Goal: Information Seeking & Learning: Learn about a topic

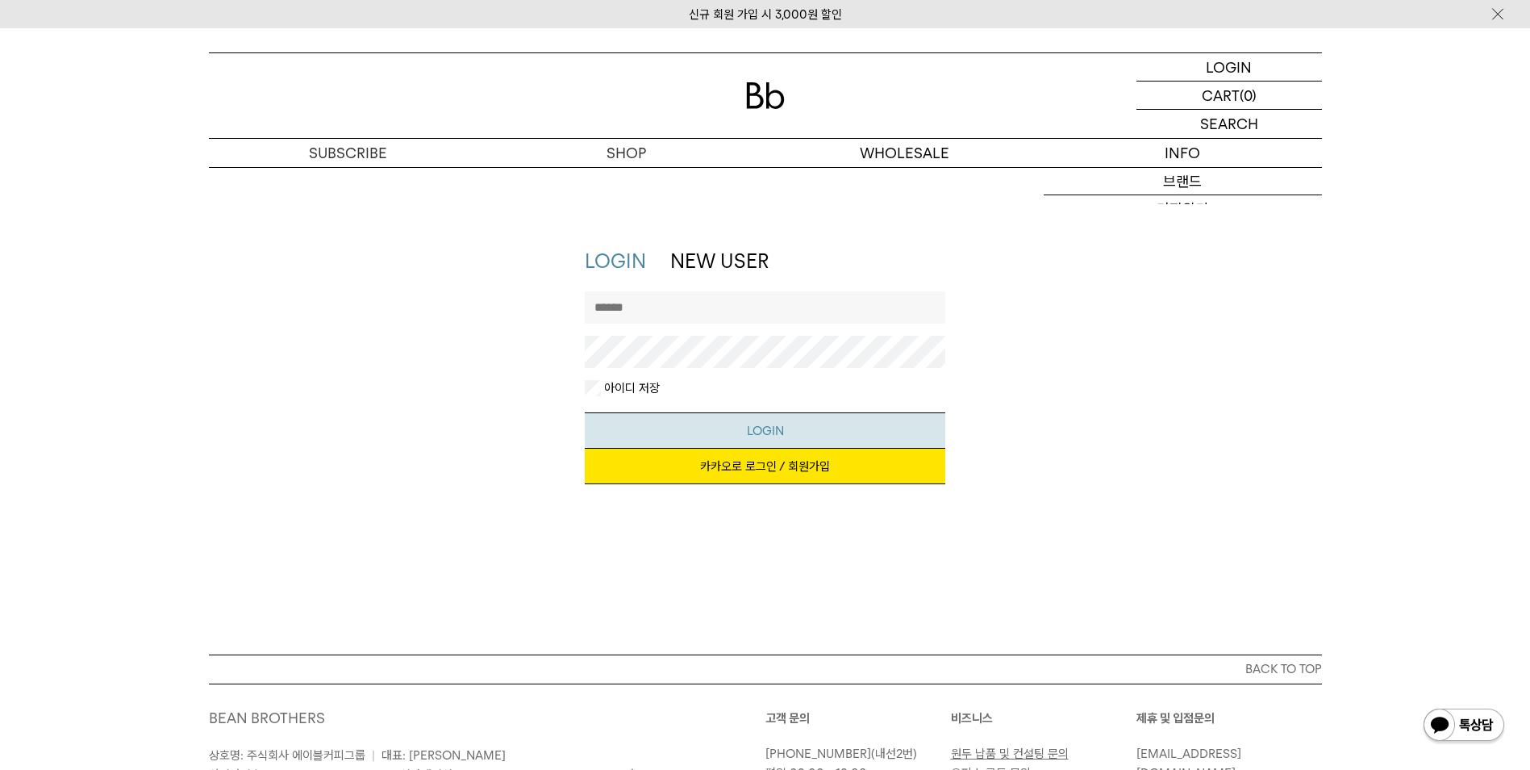
type input "*******"
click at [733, 427] on button "LOGIN" at bounding box center [765, 430] width 361 height 36
click at [756, 472] on link "카카오로 로그인 / 회원가입" at bounding box center [765, 466] width 361 height 35
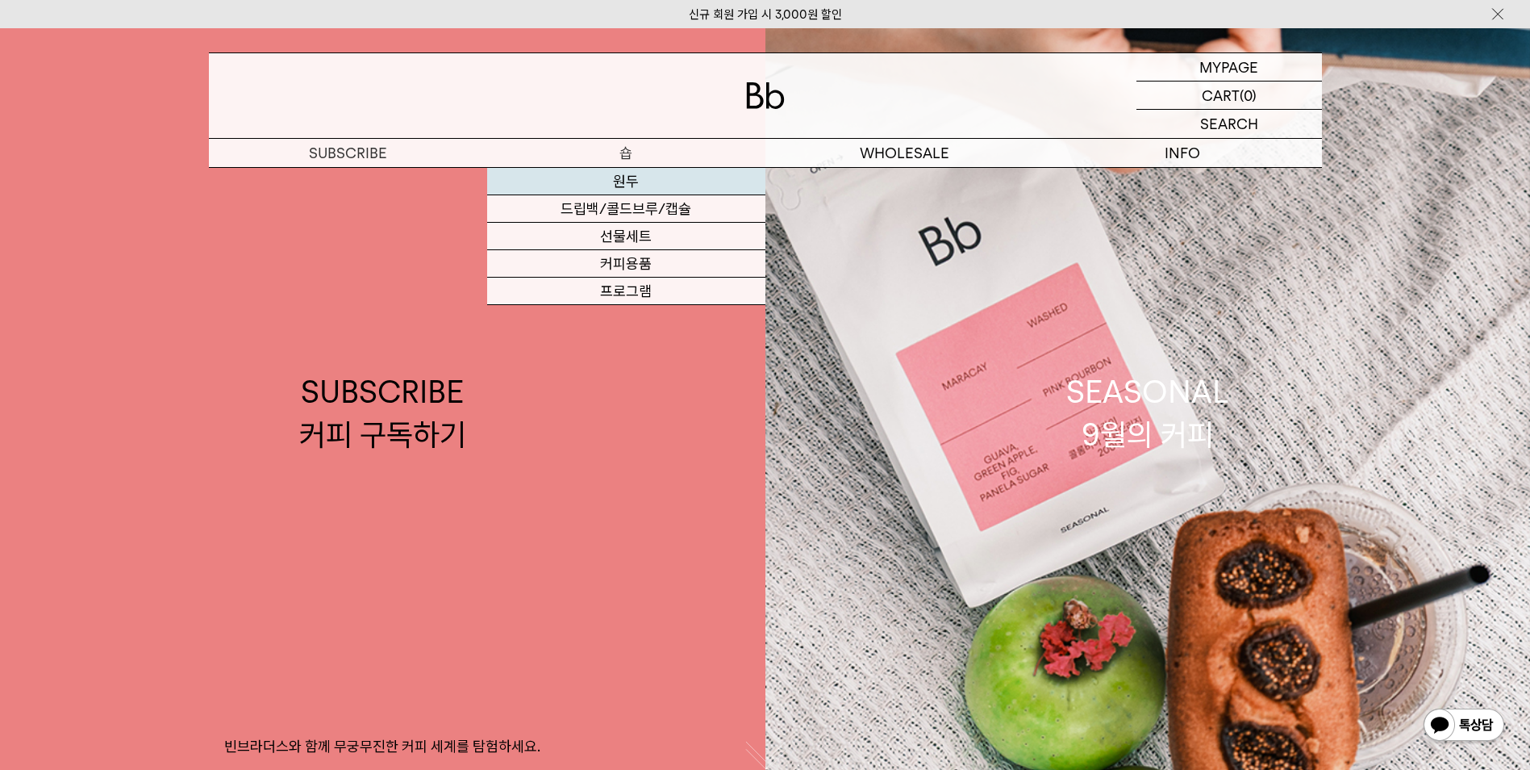
click at [622, 180] on link "원두" at bounding box center [626, 181] width 278 height 27
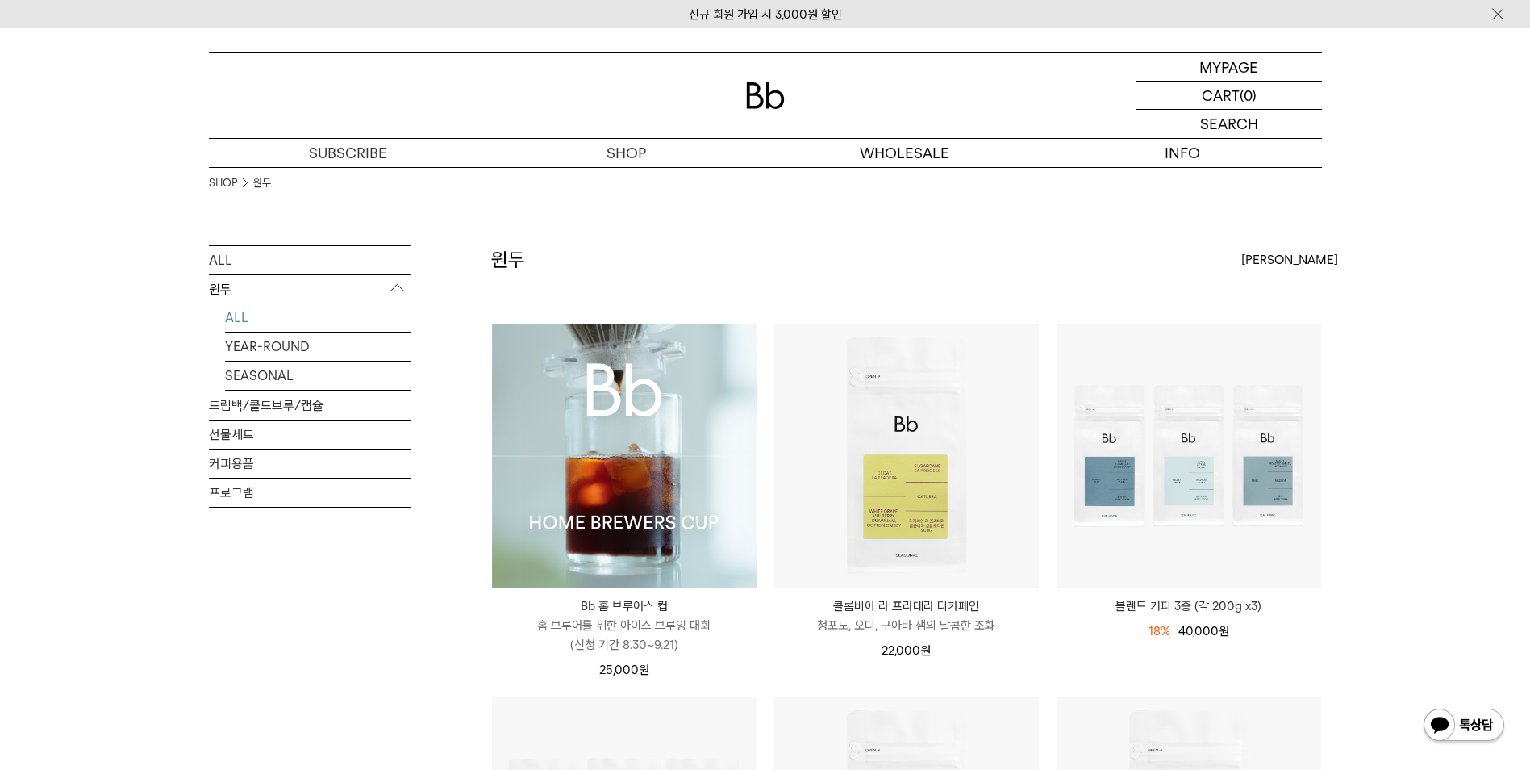
click at [699, 551] on img at bounding box center [624, 456] width 265 height 265
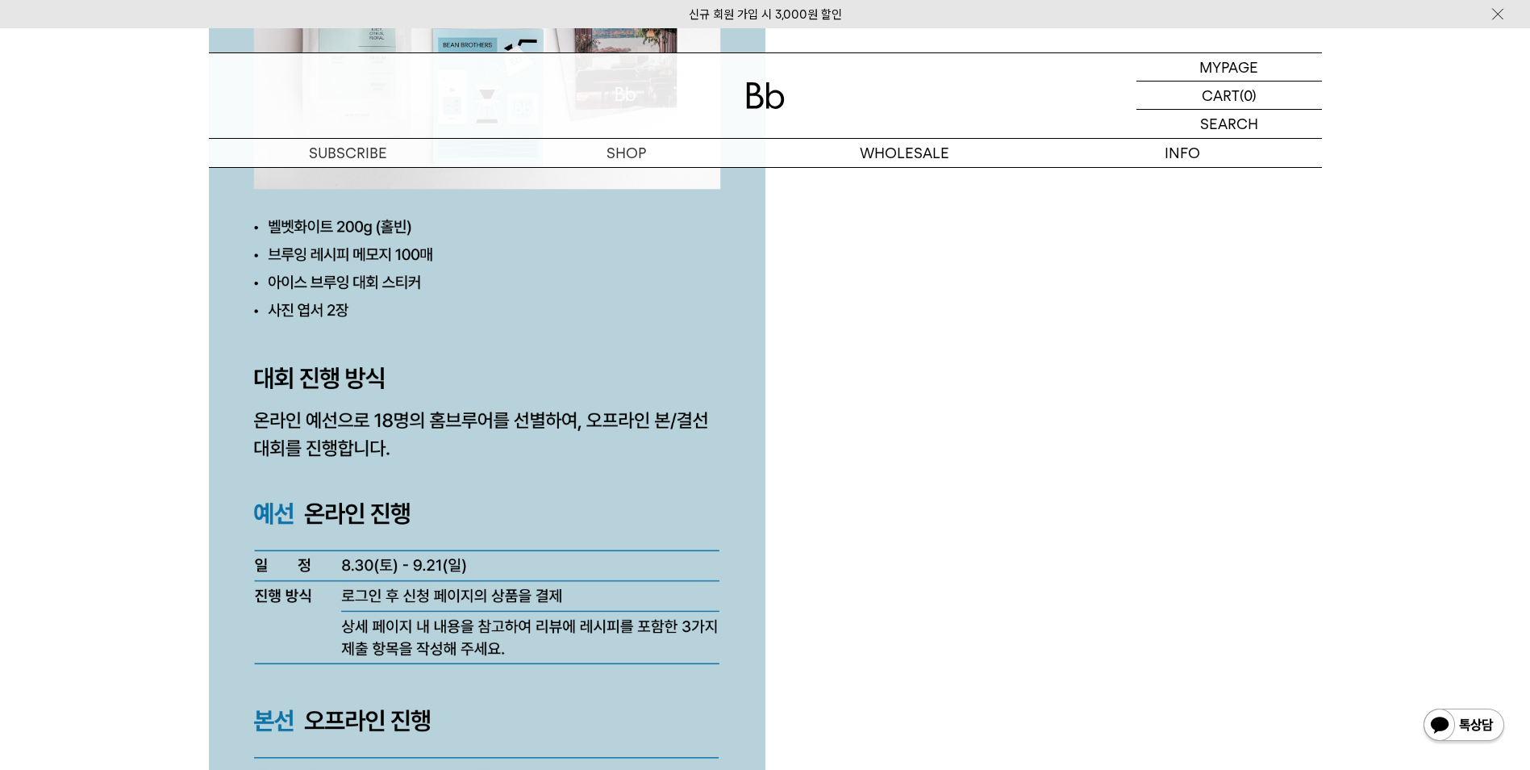
scroll to position [4195, 0]
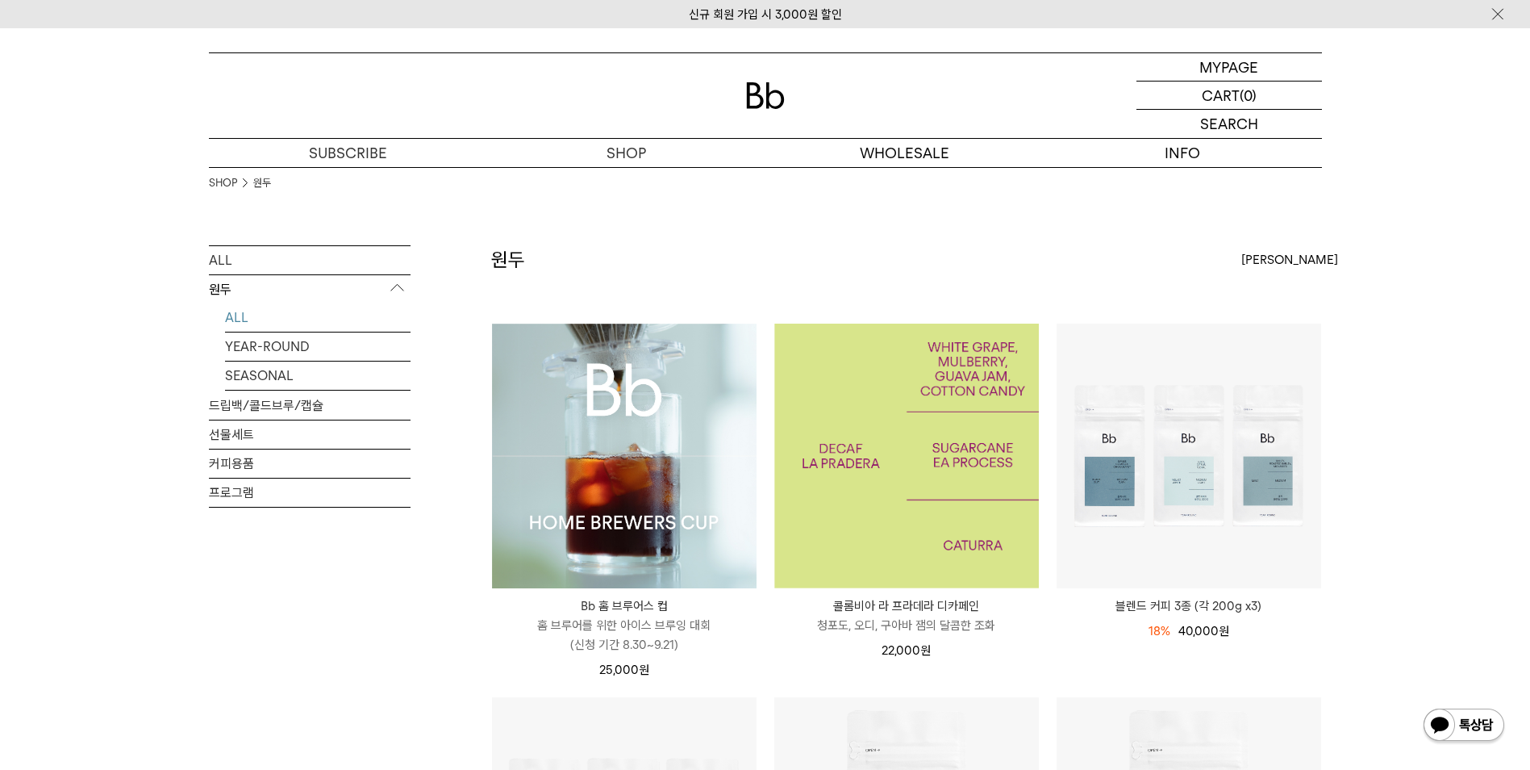
click at [903, 532] on img at bounding box center [906, 456] width 265 height 265
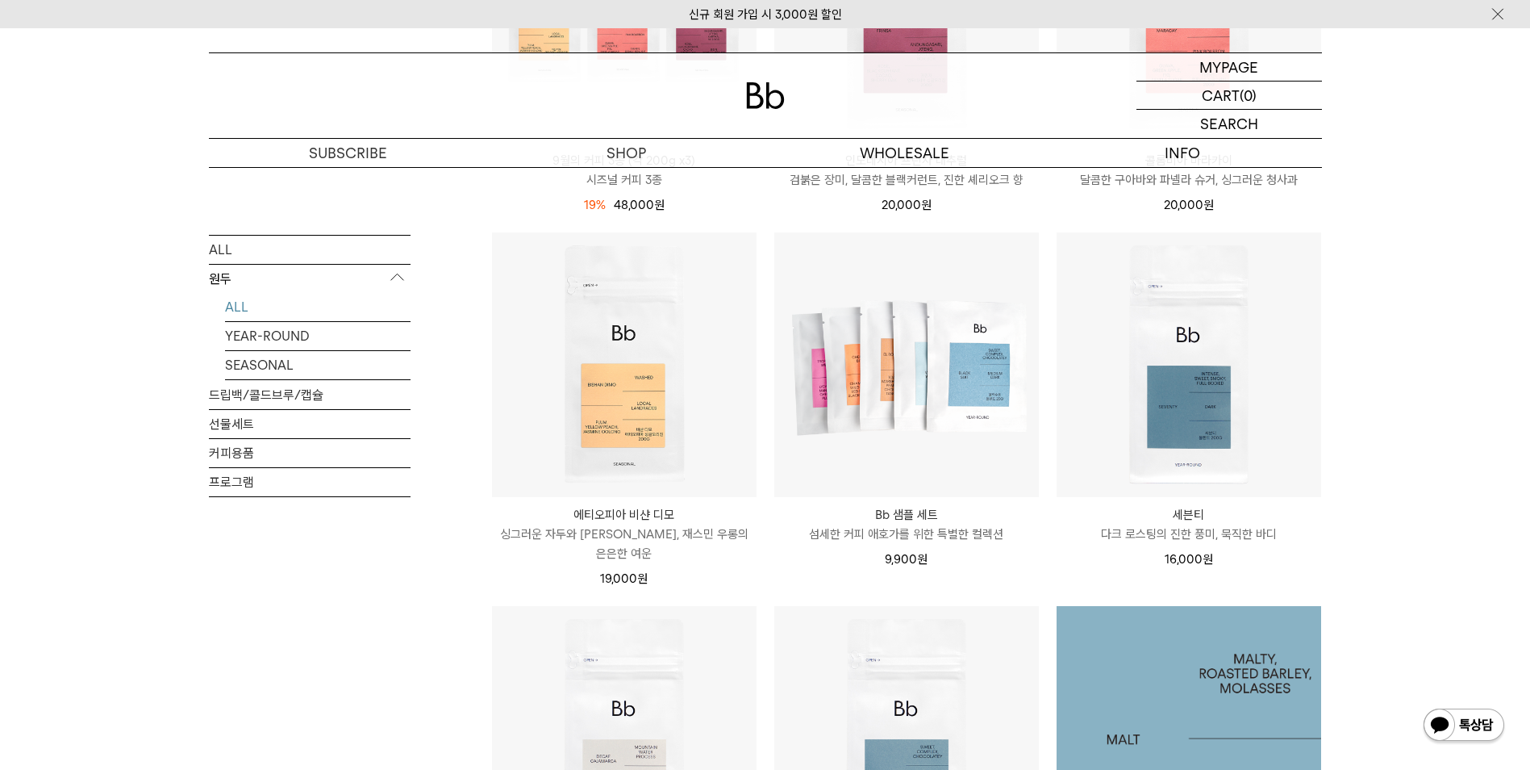
scroll to position [726, 0]
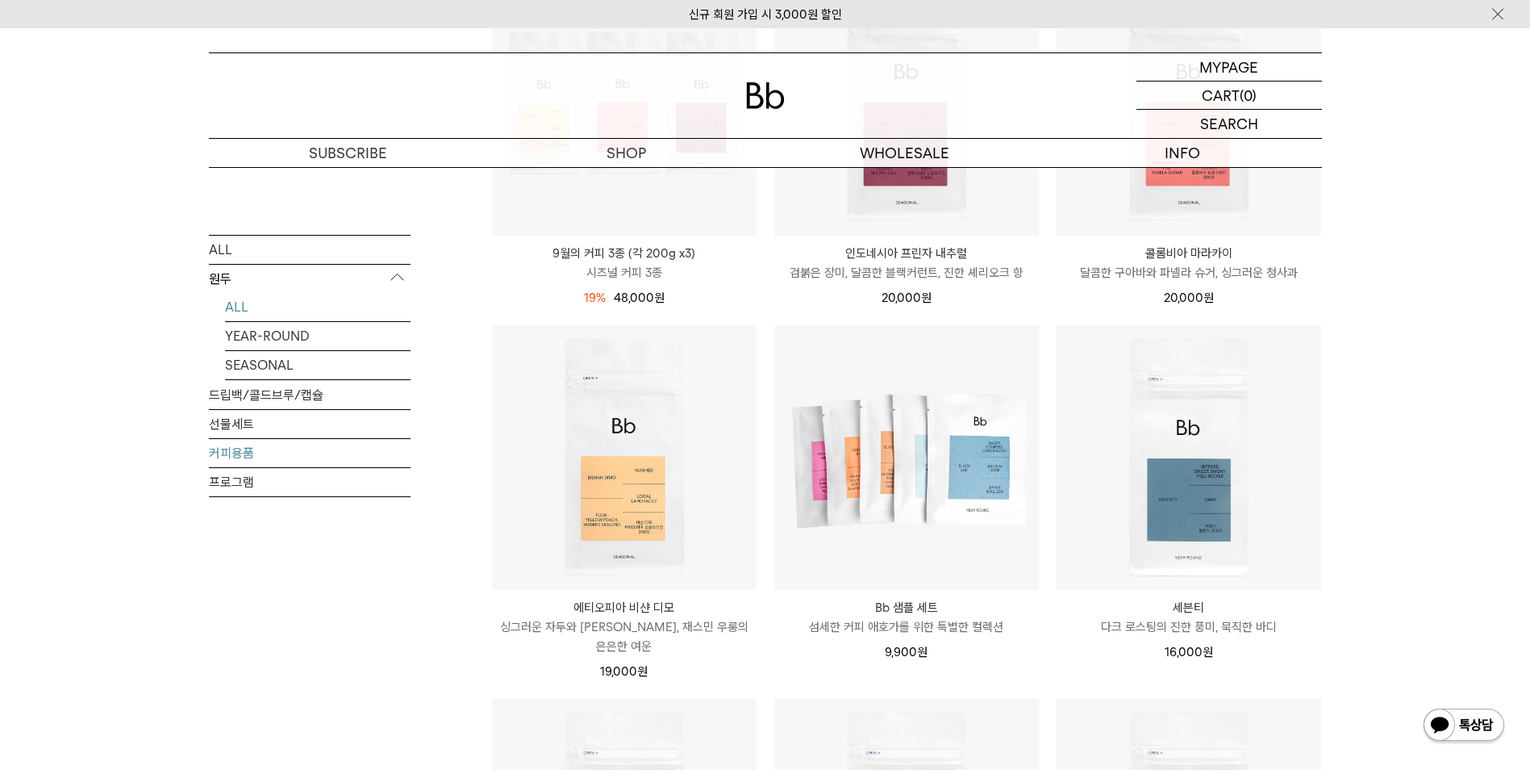
click at [248, 451] on link "커피용품" at bounding box center [310, 452] width 202 height 28
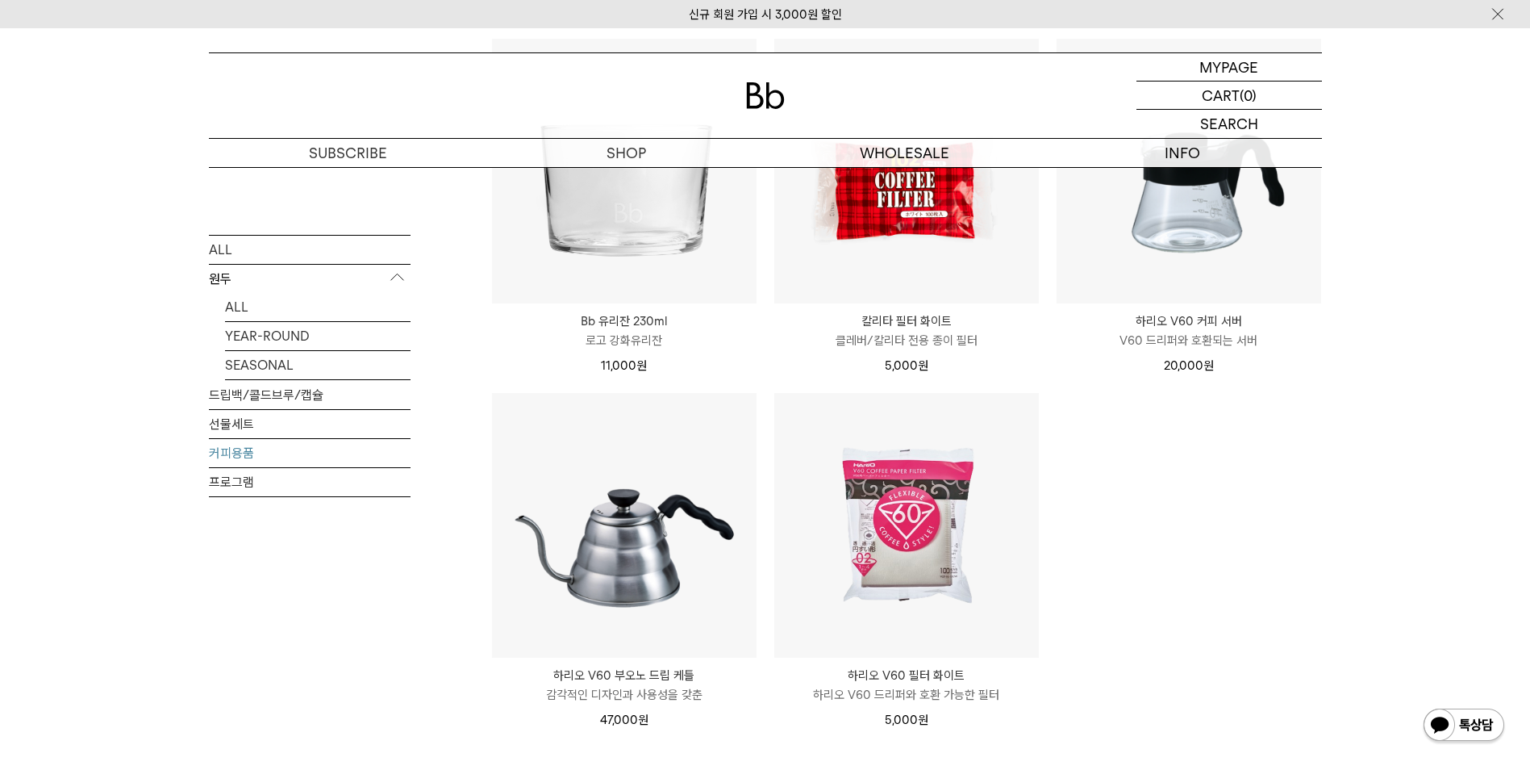
scroll to position [323, 0]
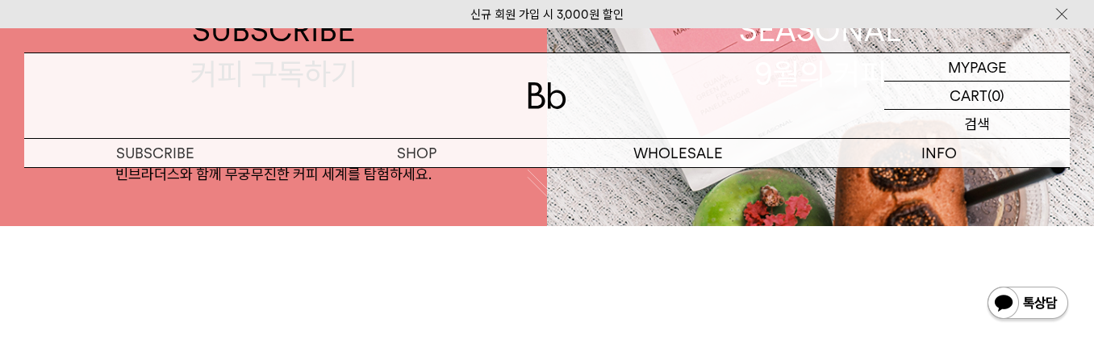
scroll to position [161, 0]
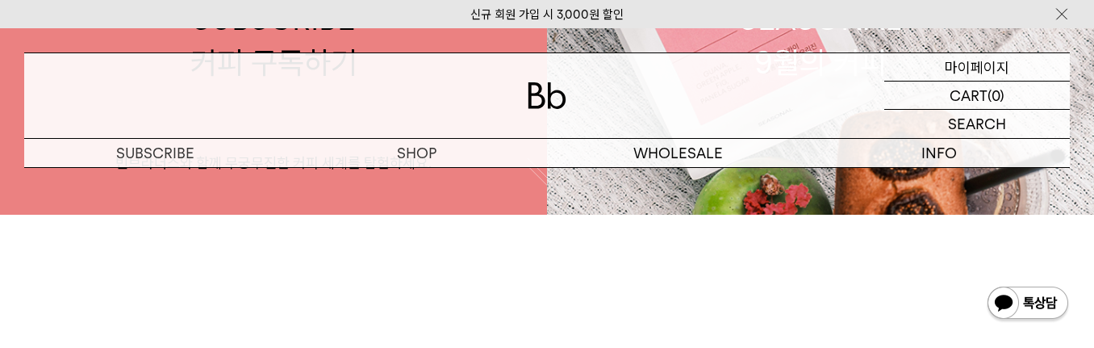
click at [988, 66] on p "마이페이지" at bounding box center [977, 66] width 65 height 27
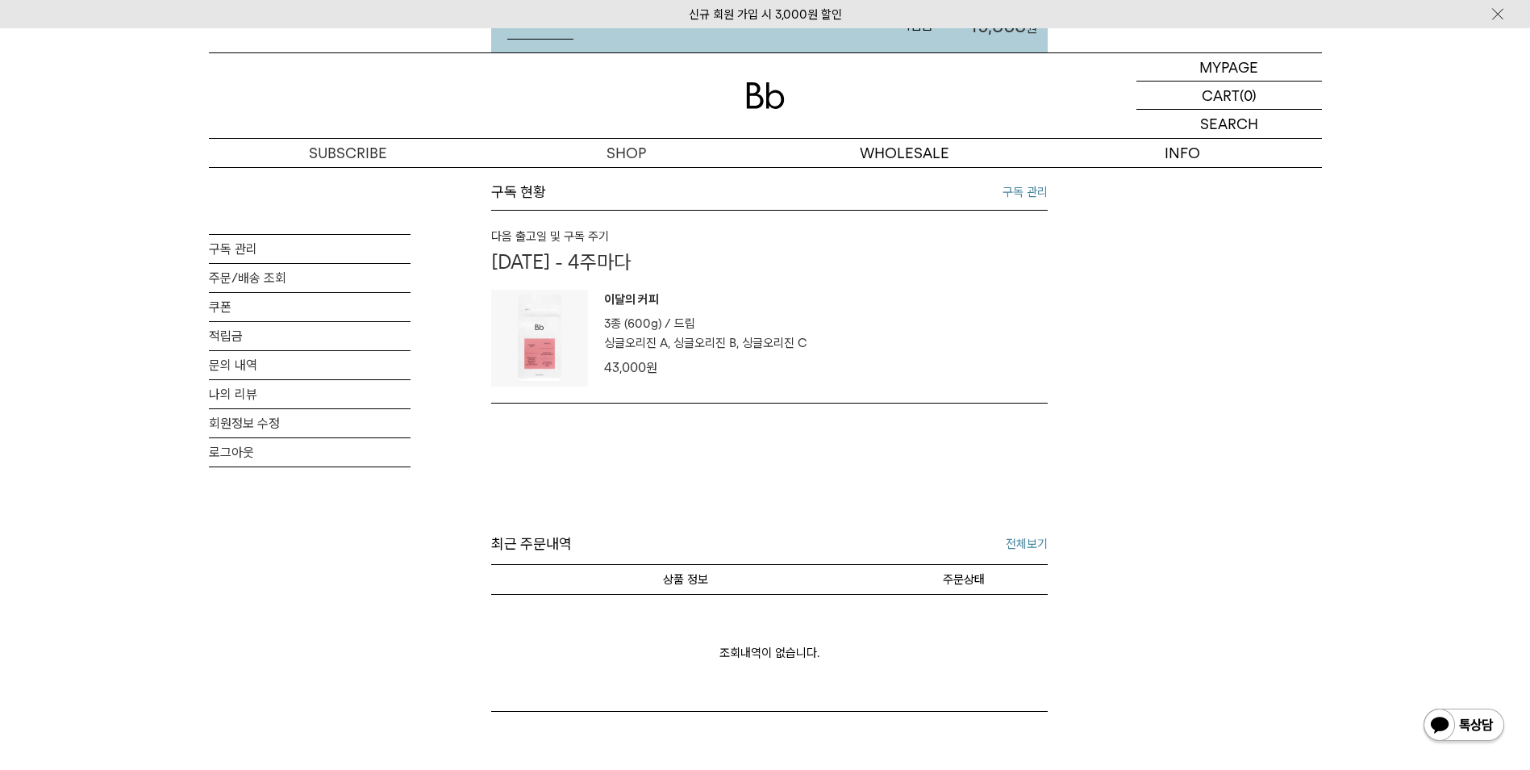
scroll to position [242, 0]
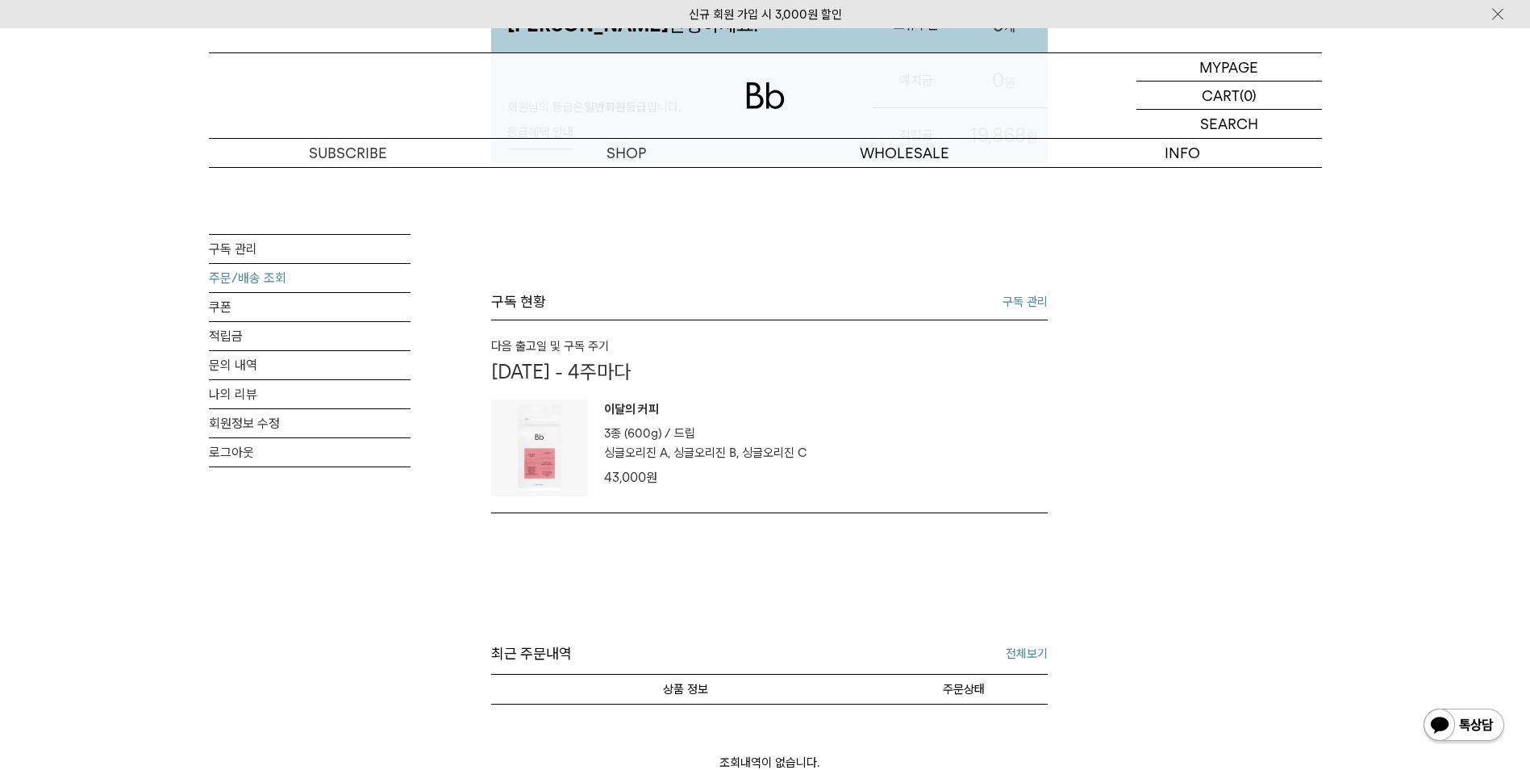
click at [266, 286] on link "주문/배송 조회" at bounding box center [310, 278] width 202 height 28
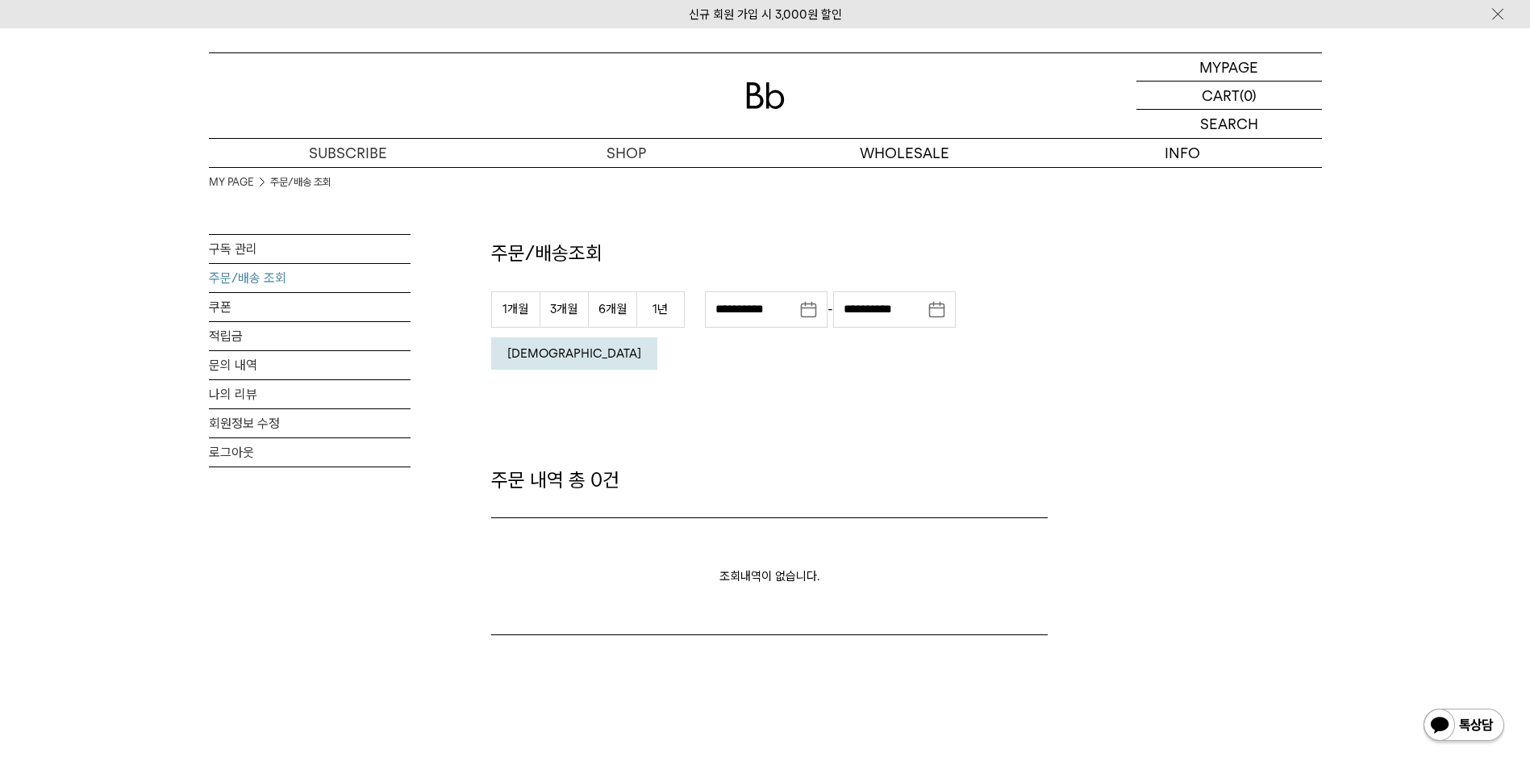
click at [641, 346] on em "[DEMOGRAPHIC_DATA]" at bounding box center [574, 353] width 134 height 15
drag, startPoint x: 0, startPoint y: 0, endPoint x: 558, endPoint y: 362, distance: 665.5
click at [558, 361] on div "**********" at bounding box center [769, 437] width 557 height 395
click at [657, 337] on button "[DEMOGRAPHIC_DATA]" at bounding box center [574, 353] width 166 height 32
click at [240, 264] on link "주문/배송 조회" at bounding box center [310, 278] width 202 height 28
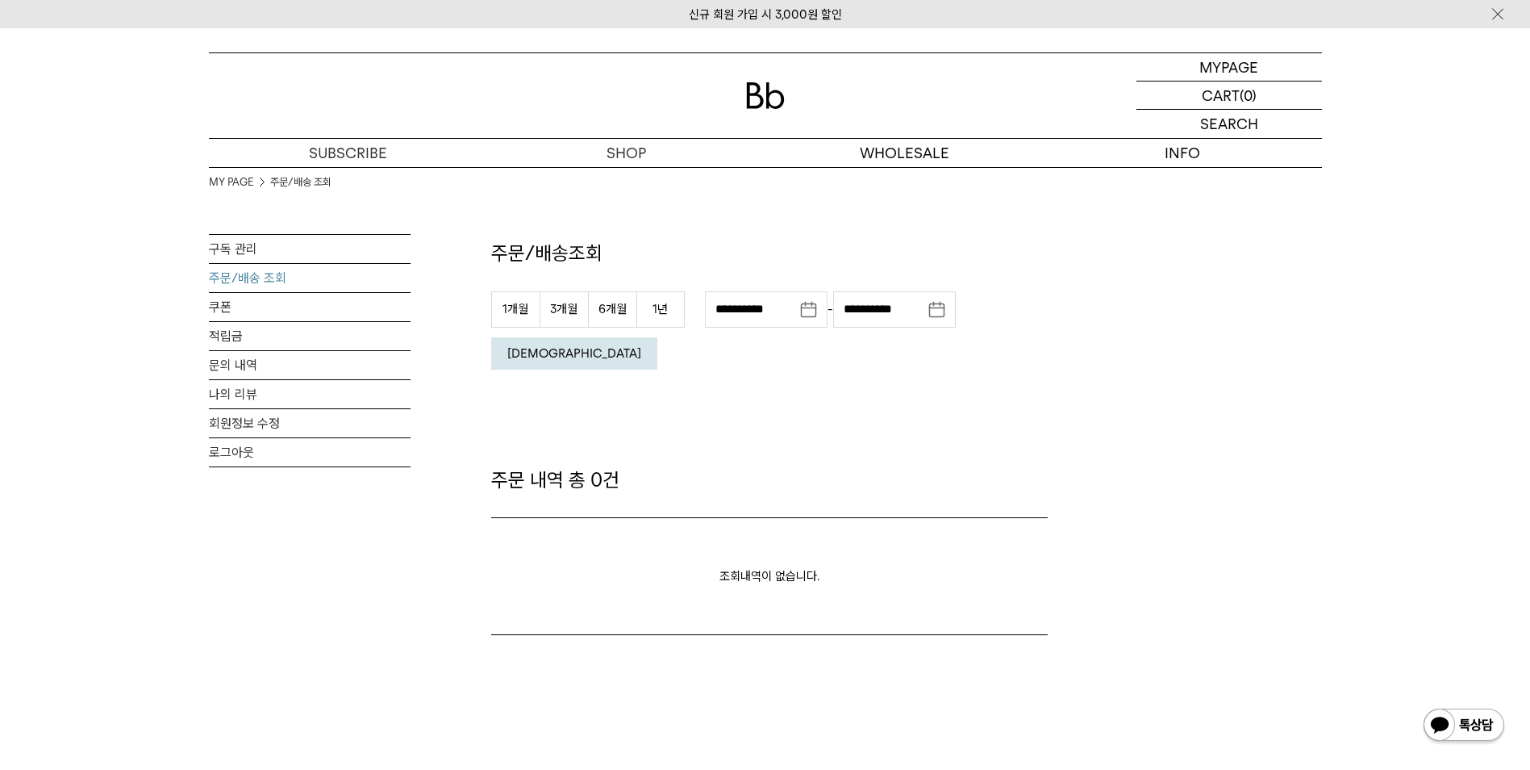
drag, startPoint x: 655, startPoint y: 307, endPoint x: 758, endPoint y: 323, distance: 104.5
click at [655, 307] on button "1년" at bounding box center [661, 309] width 48 height 36
type input "**********"
click at [657, 337] on button "[DEMOGRAPHIC_DATA]" at bounding box center [574, 353] width 166 height 32
click at [641, 346] on em "[DEMOGRAPHIC_DATA]" at bounding box center [574, 353] width 134 height 15
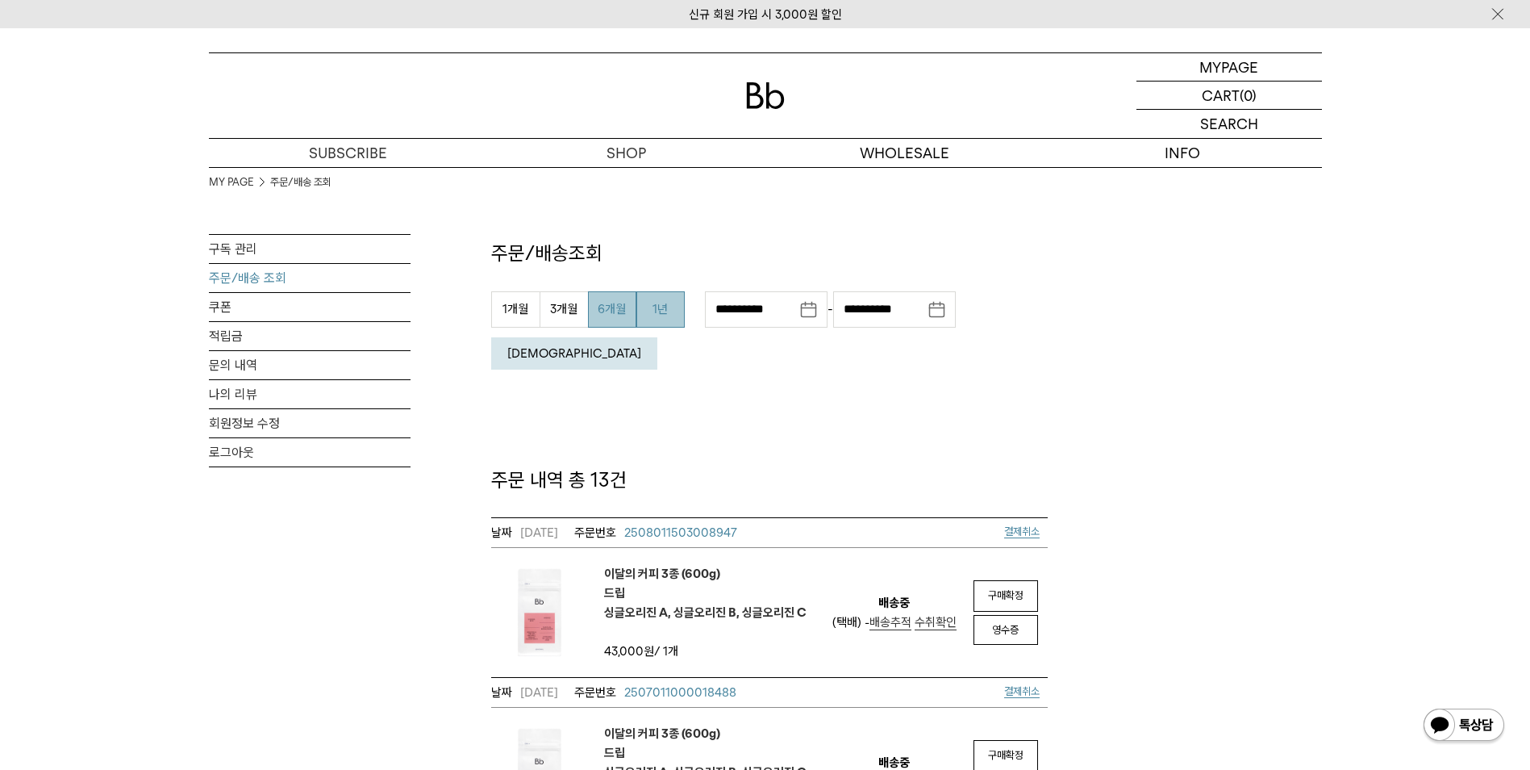
click at [607, 314] on button "6개월" at bounding box center [612, 309] width 48 height 36
type input "**********"
click at [641, 346] on em "[DEMOGRAPHIC_DATA]" at bounding box center [574, 353] width 134 height 15
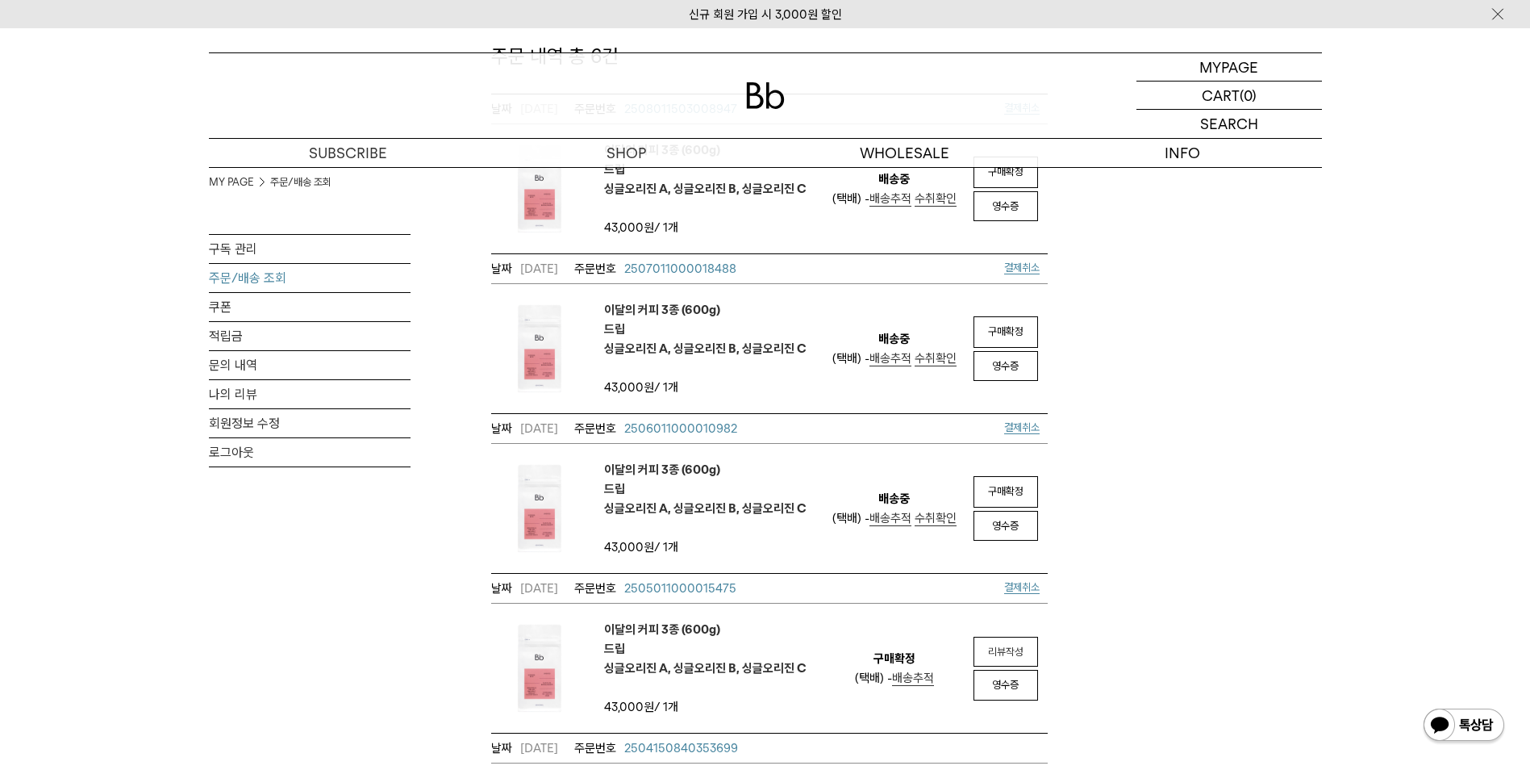
scroll to position [565, 0]
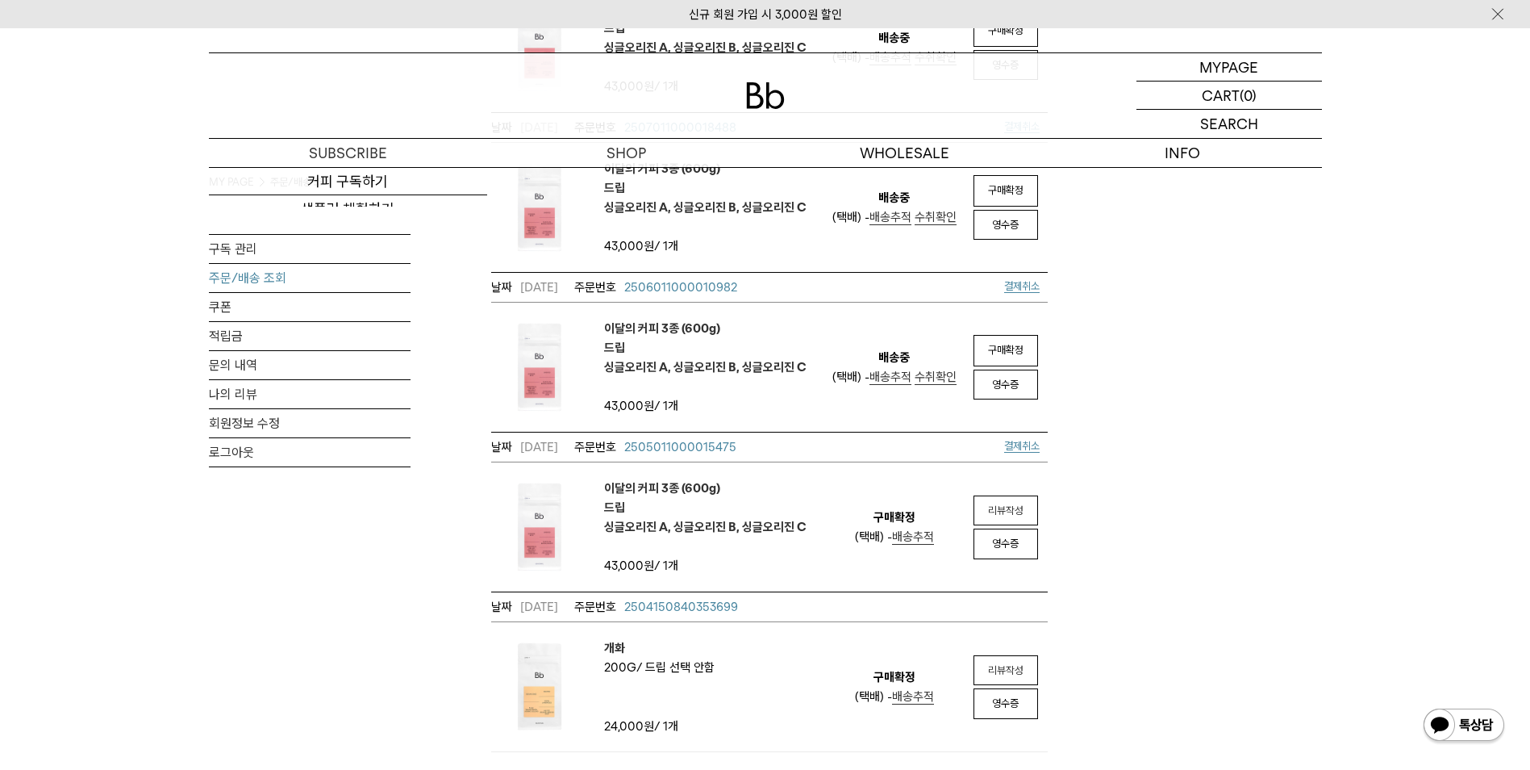
click at [754, 86] on img at bounding box center [765, 95] width 39 height 27
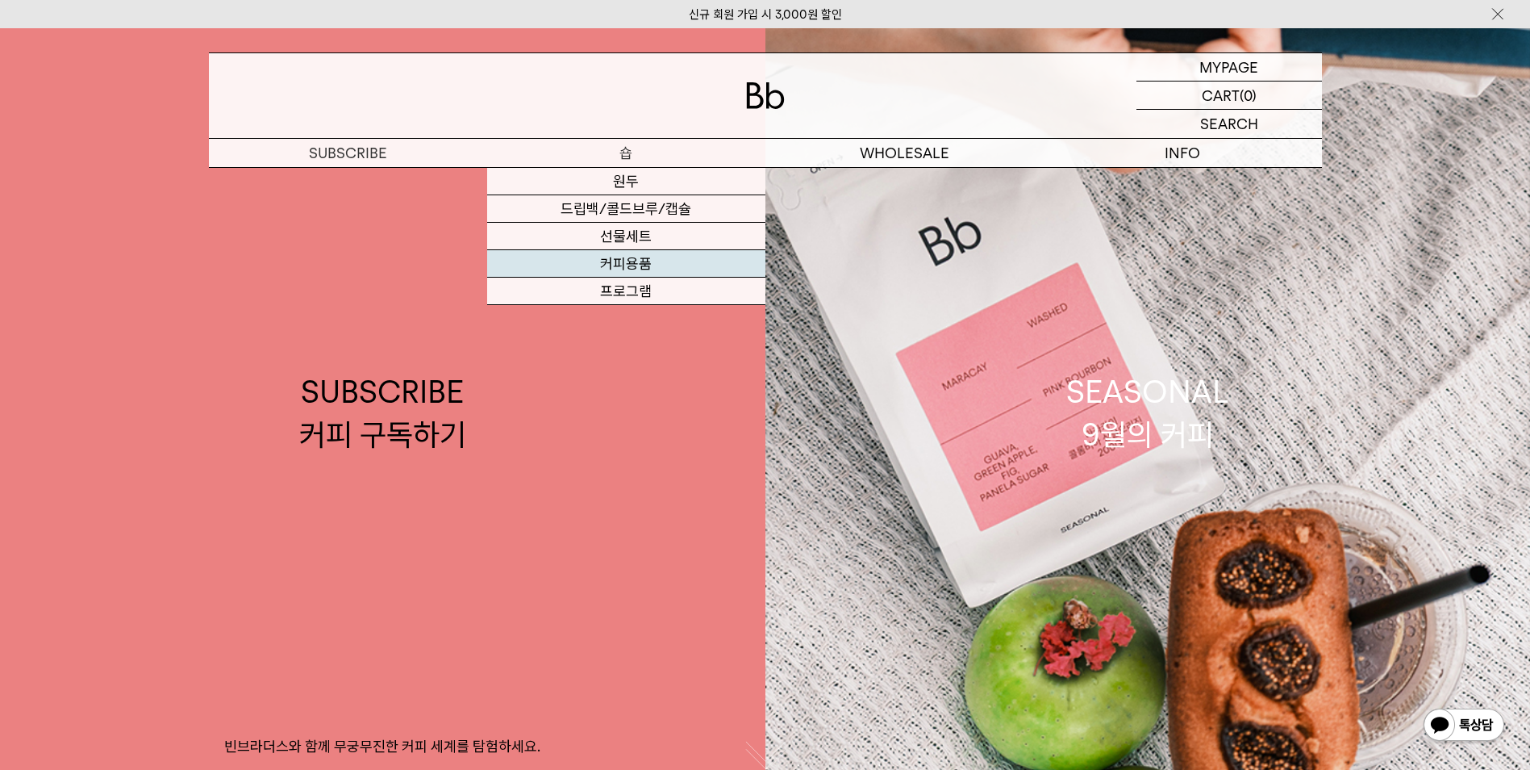
click at [636, 267] on link "커피용품" at bounding box center [626, 263] width 278 height 27
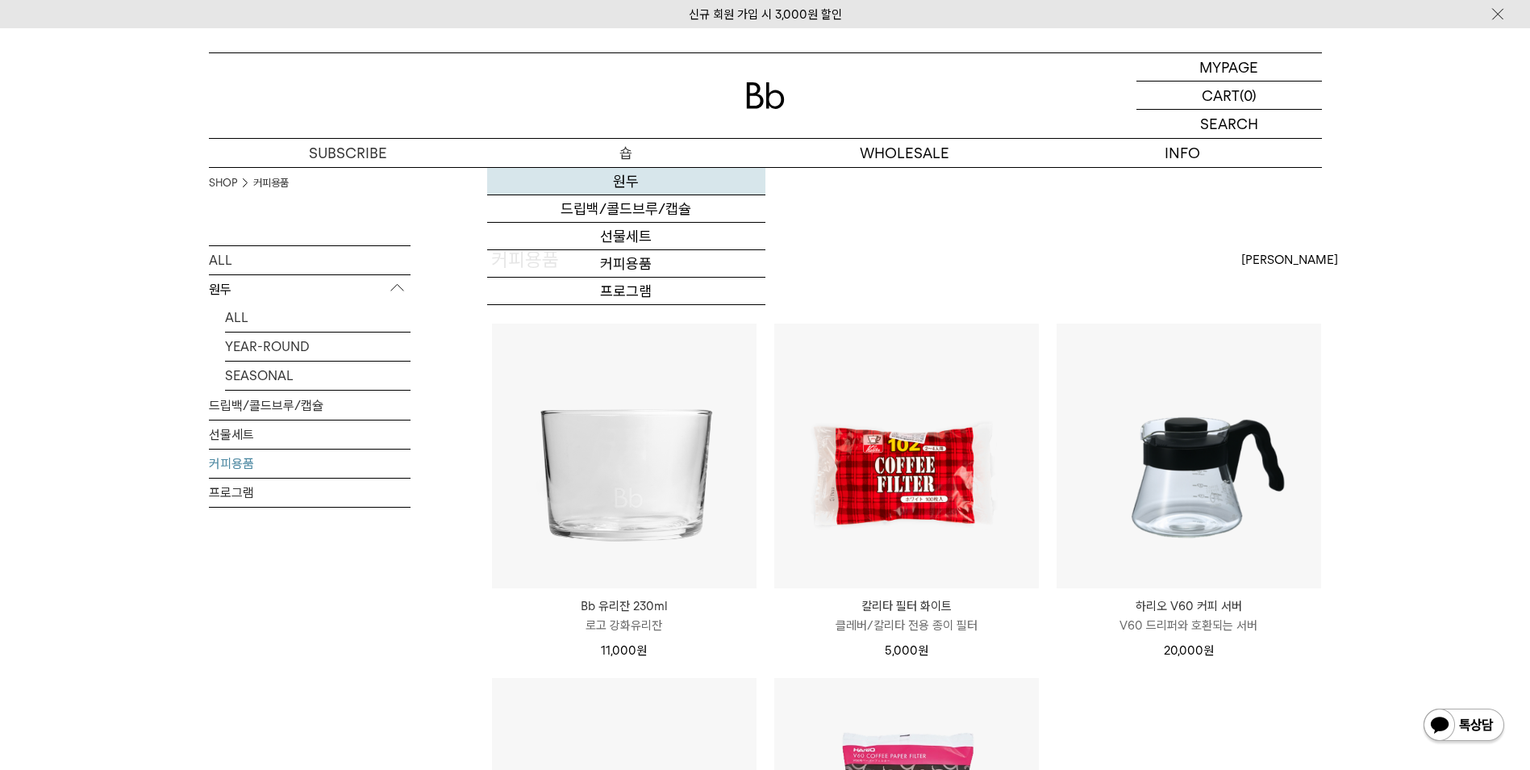
click at [620, 177] on link "원두" at bounding box center [626, 181] width 278 height 27
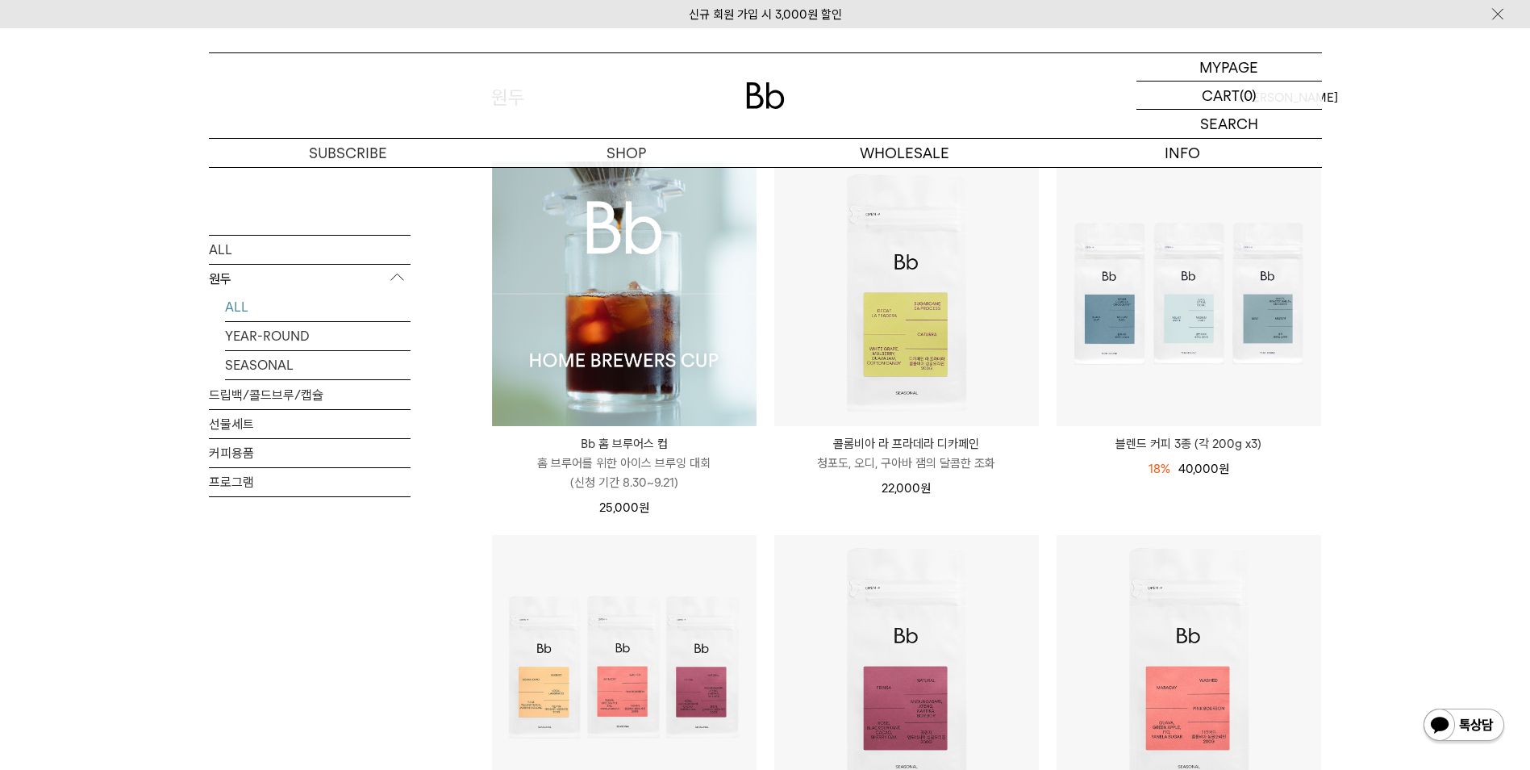
scroll to position [161, 0]
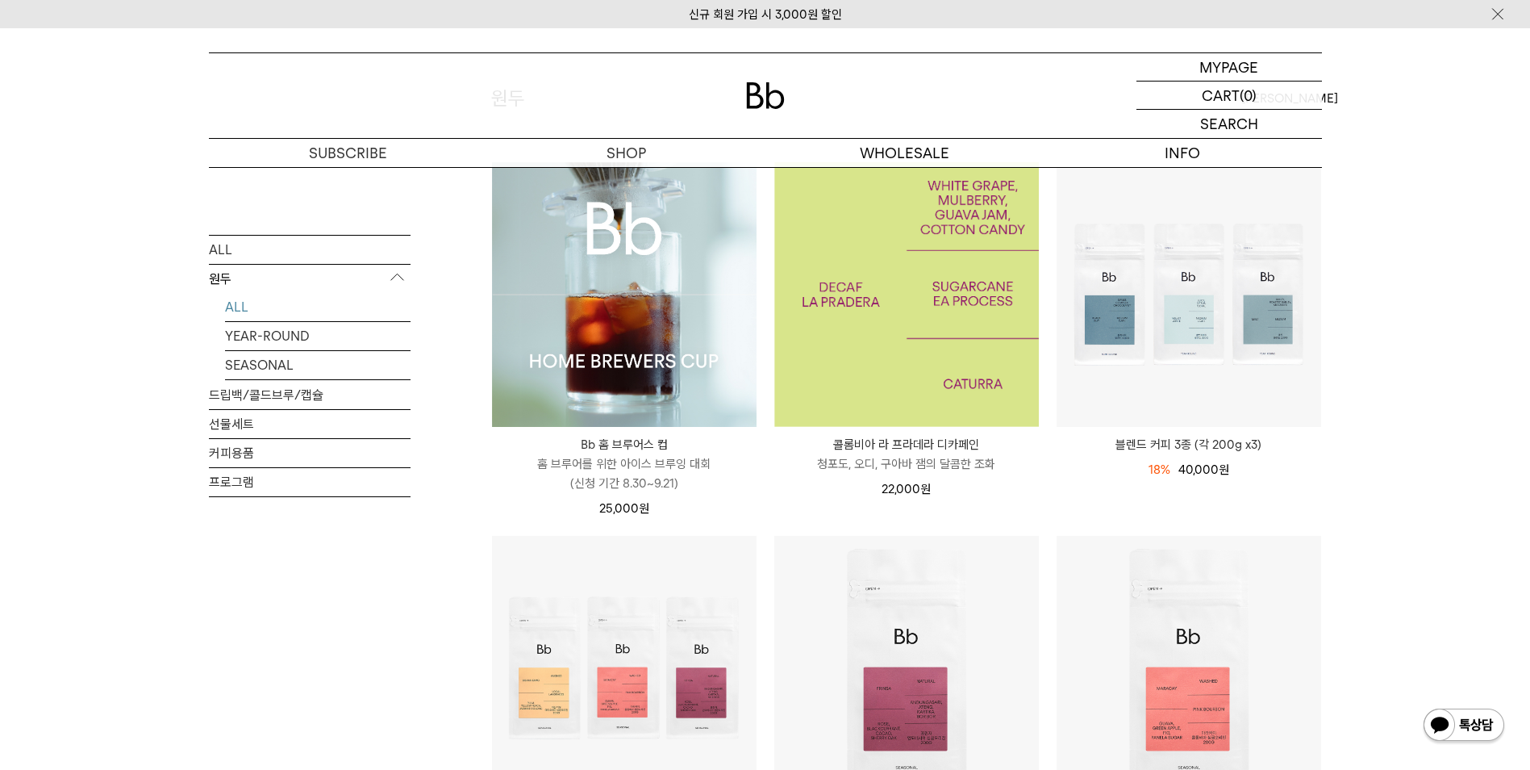
click at [955, 356] on img at bounding box center [906, 294] width 265 height 265
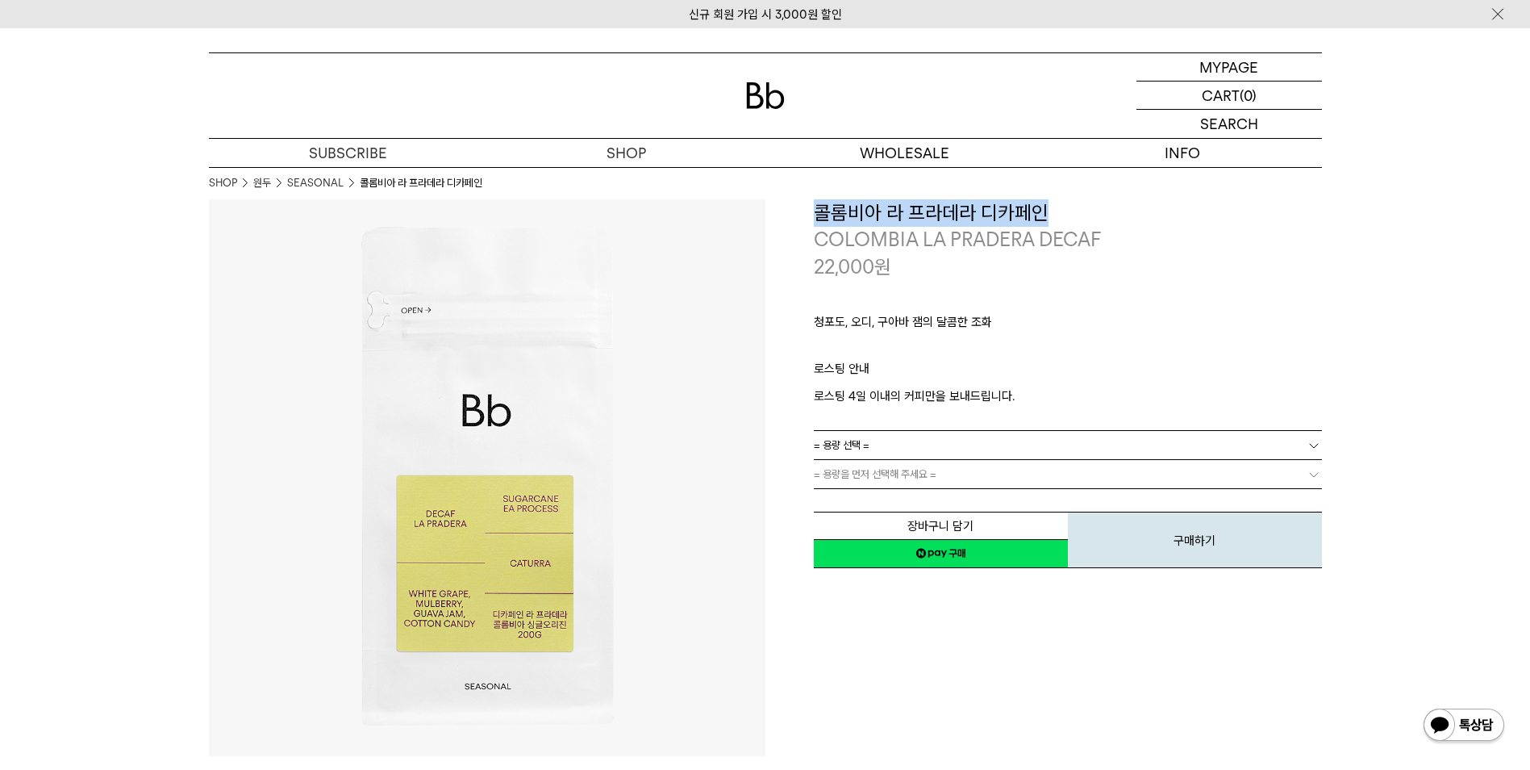
drag, startPoint x: 813, startPoint y: 217, endPoint x: 1037, endPoint y: 214, distance: 224.3
click at [1037, 214] on h3 "콜롬비아 라 프라데라 디카페인" at bounding box center [1068, 212] width 508 height 27
drag, startPoint x: 1037, startPoint y: 214, endPoint x: 1027, endPoint y: 214, distance: 10.5
copy h3 "콜롬비아 라 프라데라 디카페인"
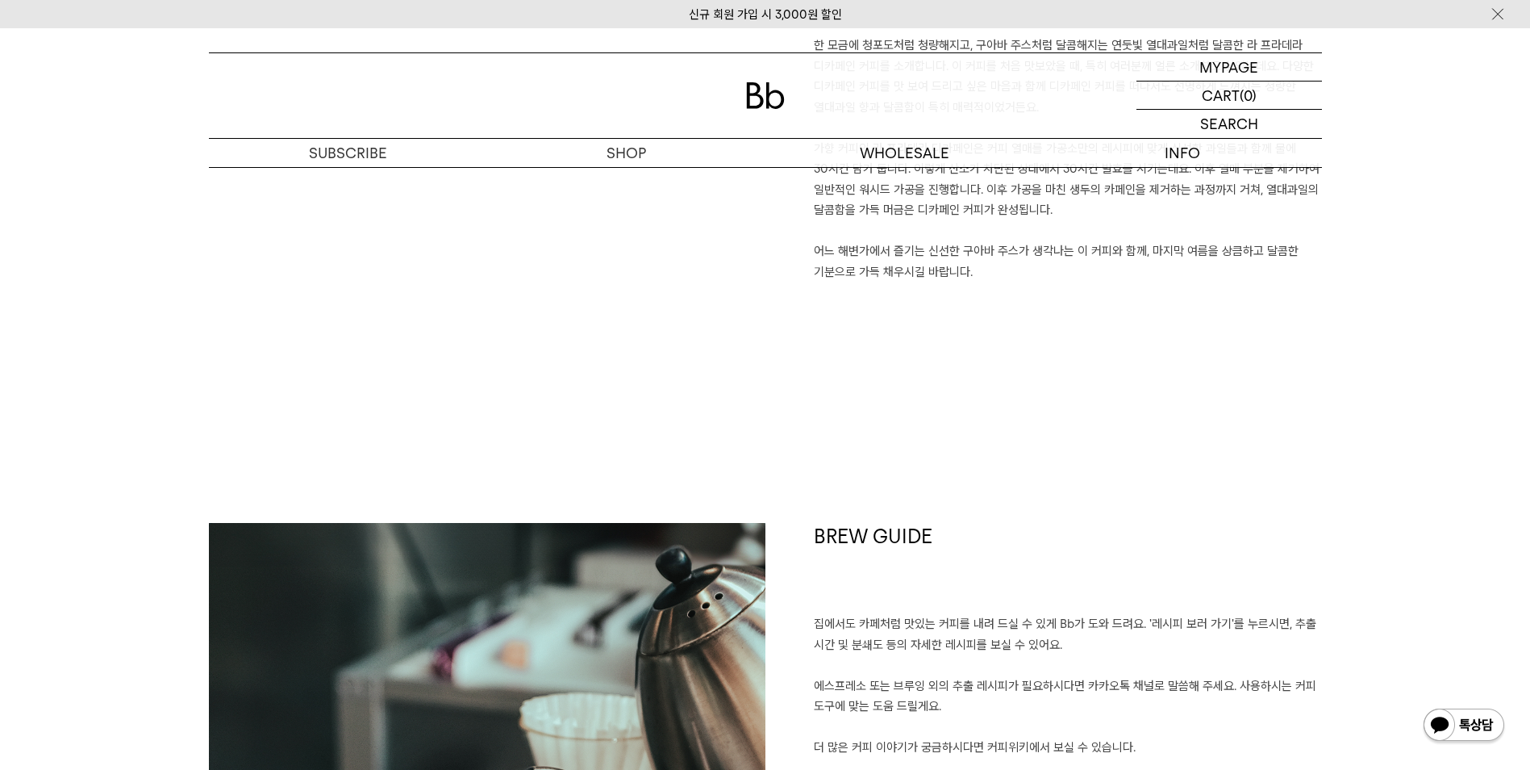
scroll to position [1613, 0]
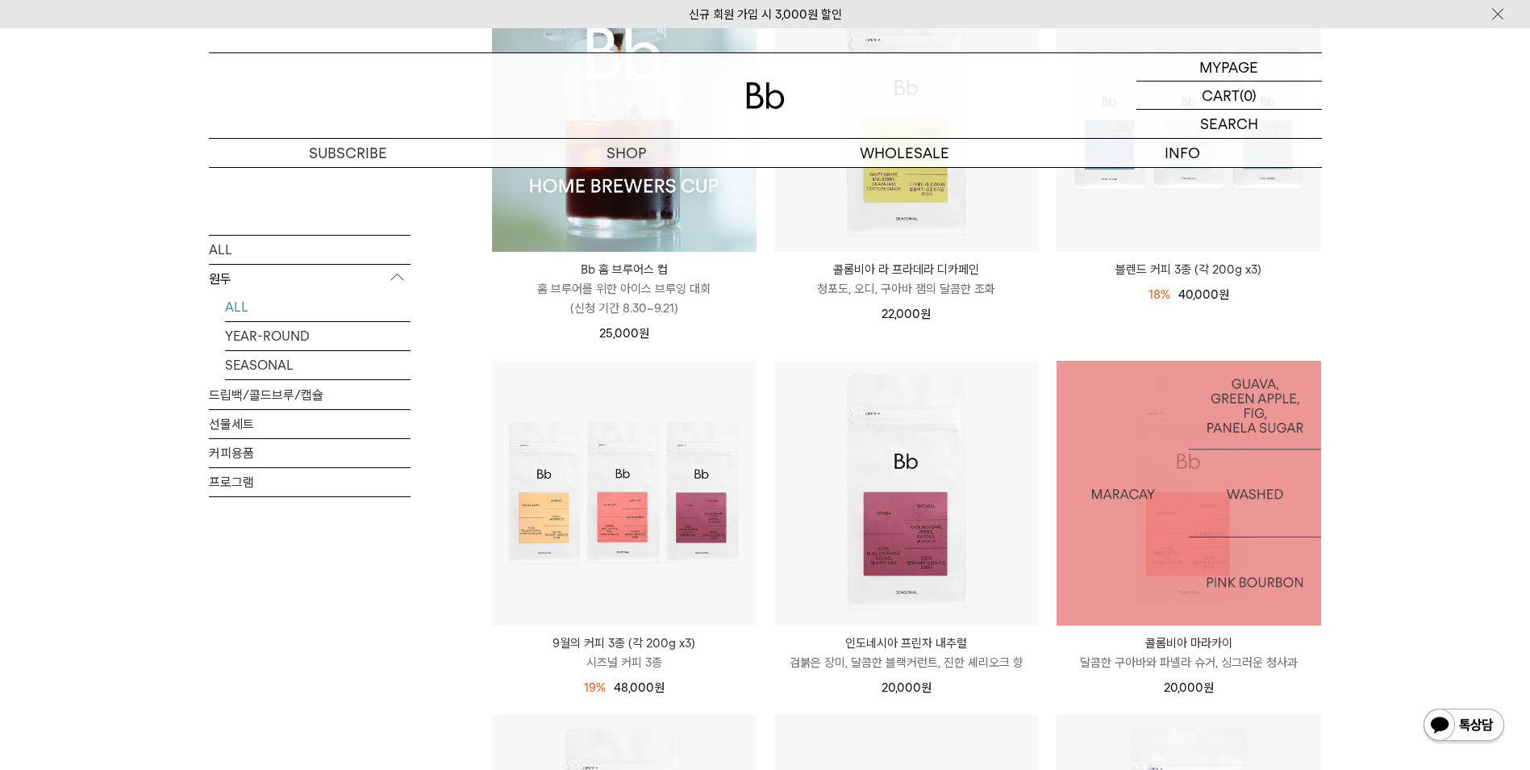
scroll to position [565, 0]
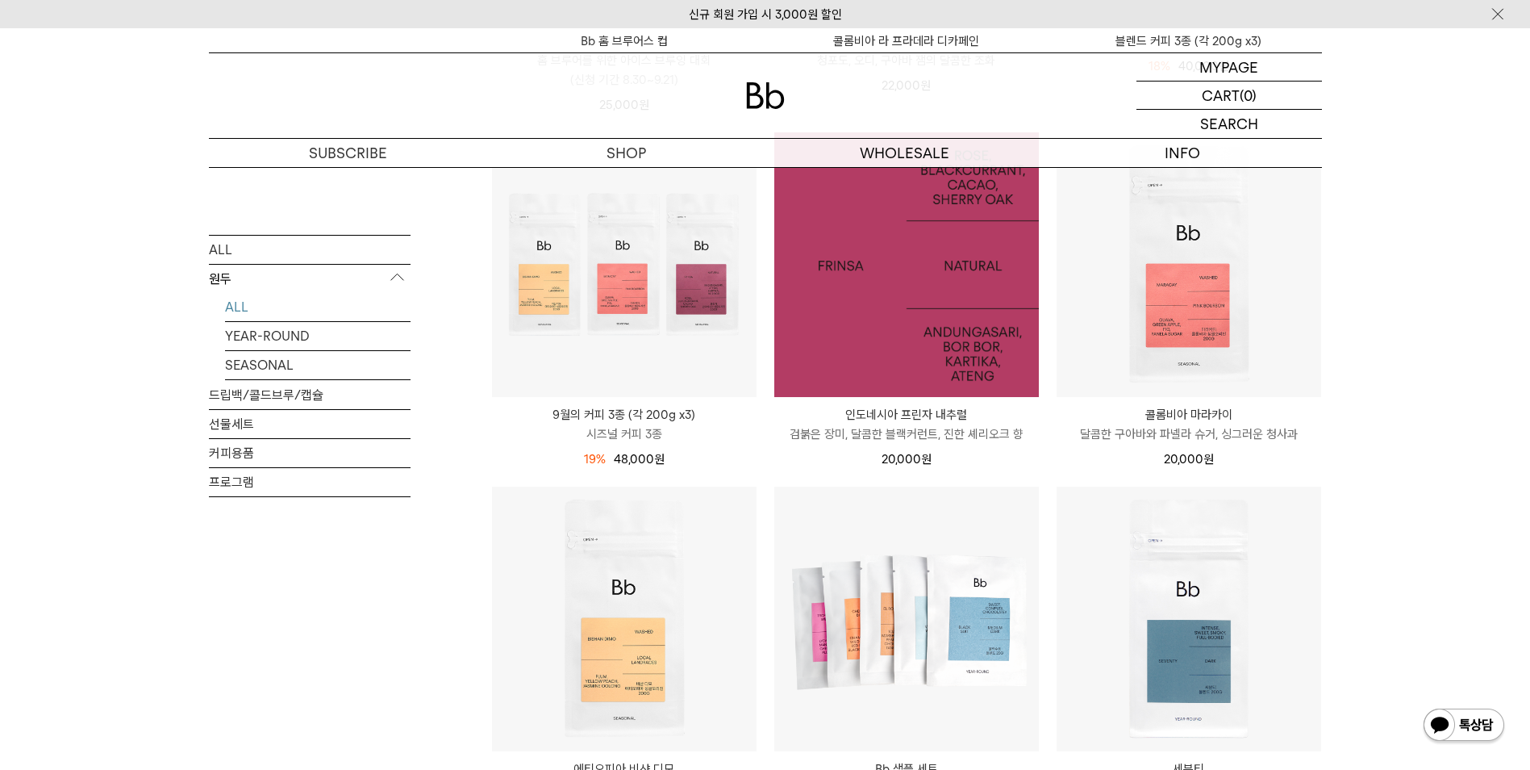
click at [932, 305] on img at bounding box center [906, 264] width 265 height 265
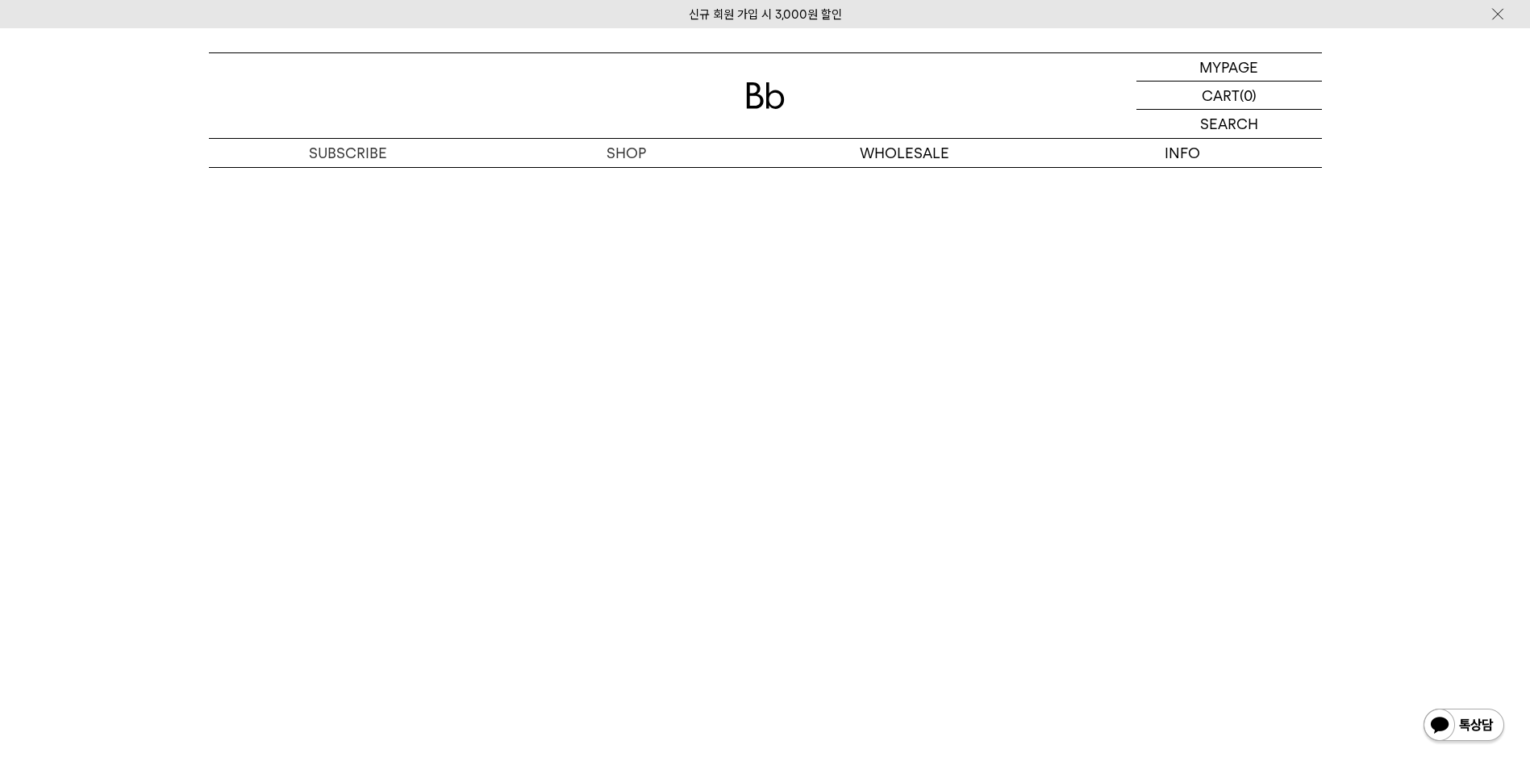
scroll to position [3146, 0]
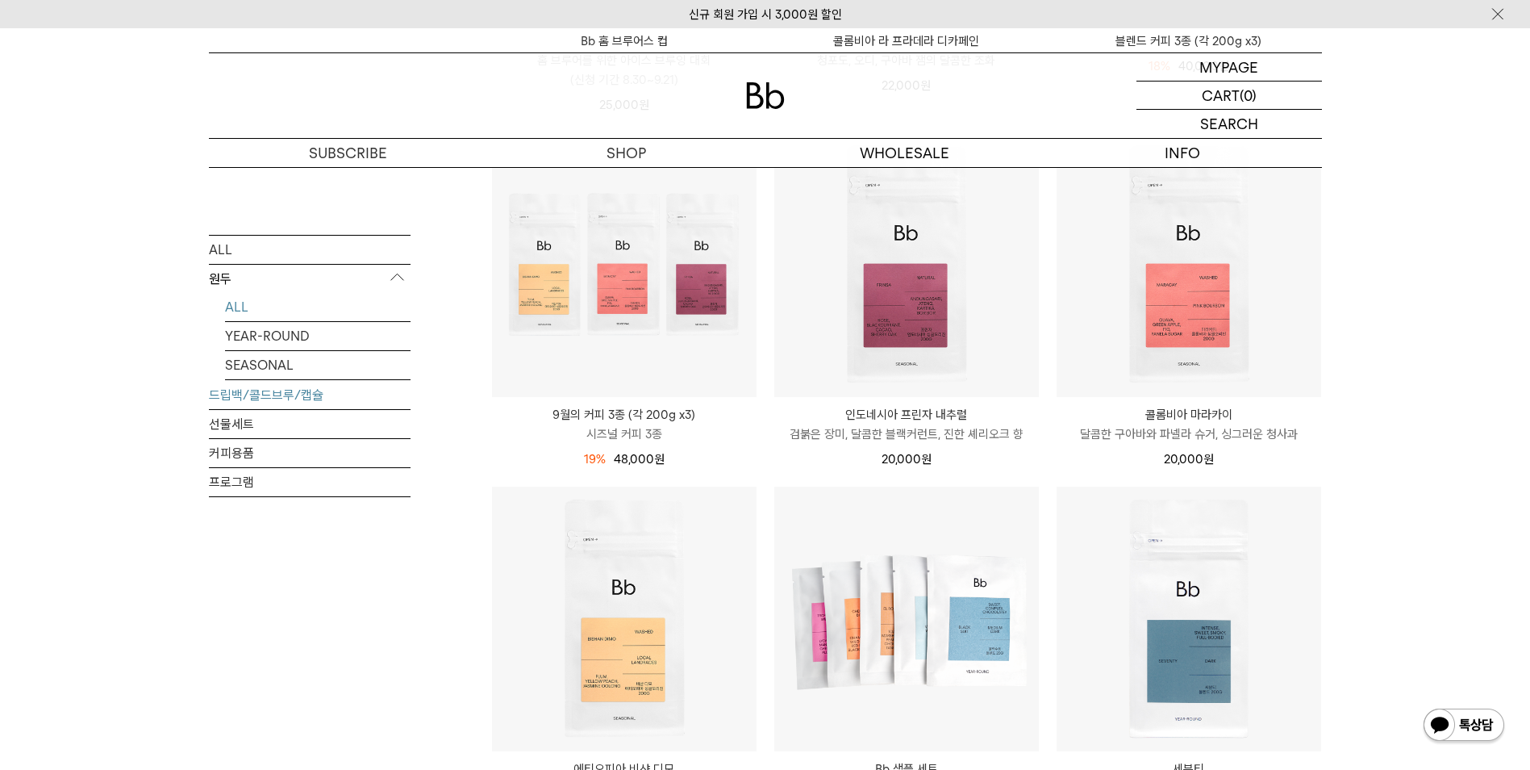
click at [265, 392] on link "드립백/콜드브루/캡슐" at bounding box center [310, 394] width 202 height 28
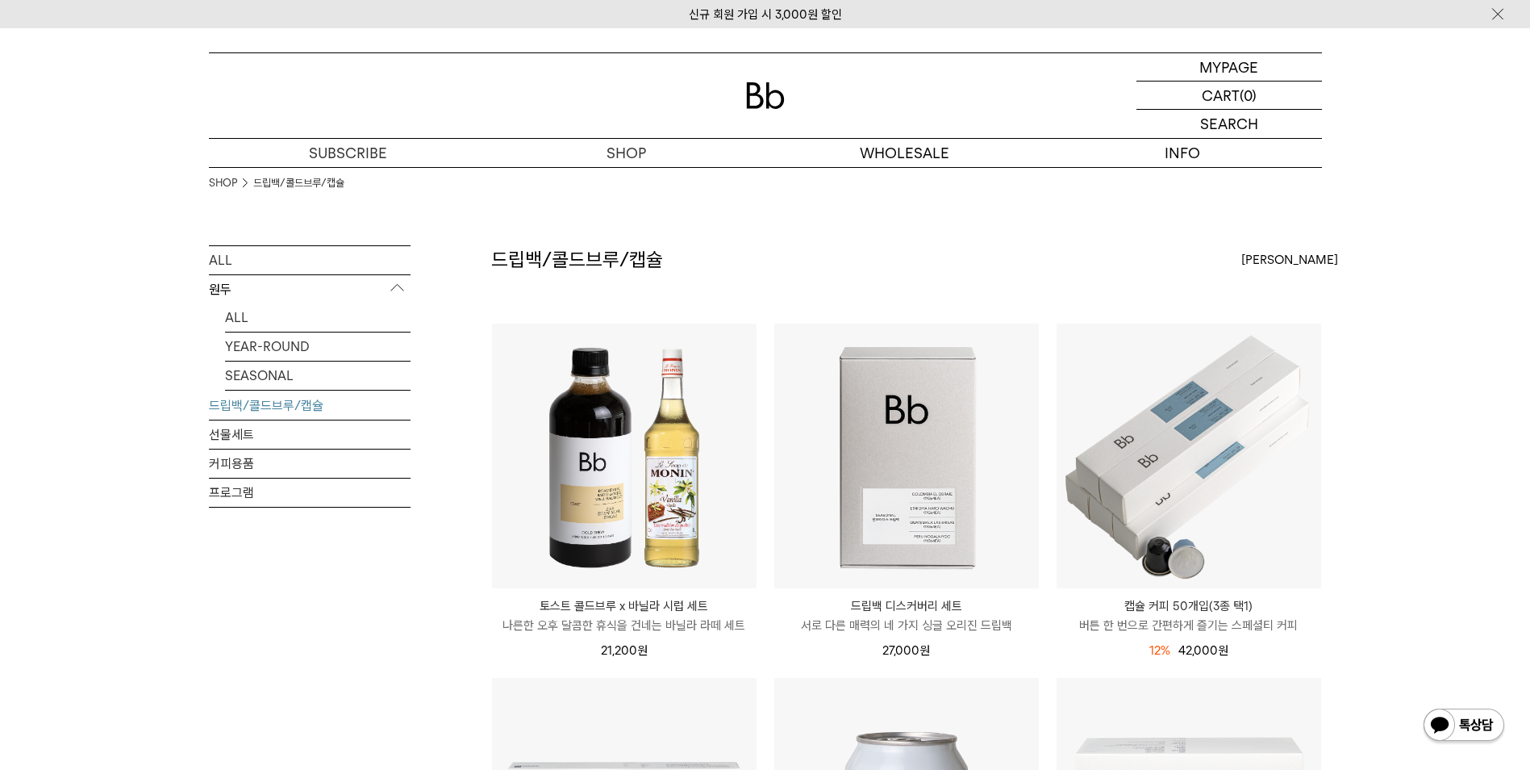
click at [631, 182] on div "SHOP 드립백/콜드브루/캡슐" at bounding box center [765, 206] width 1113 height 78
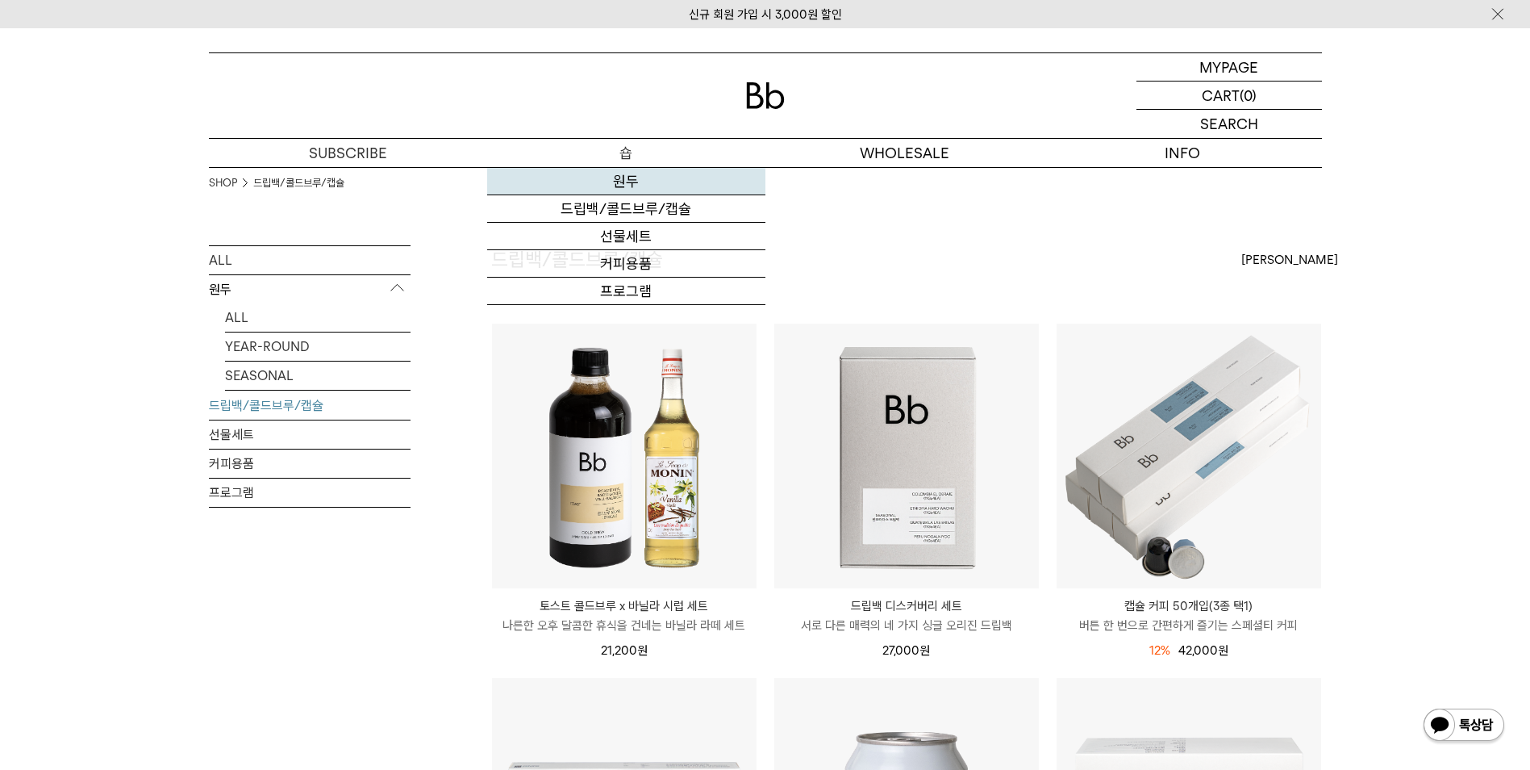
click at [620, 177] on link "원두" at bounding box center [626, 181] width 278 height 27
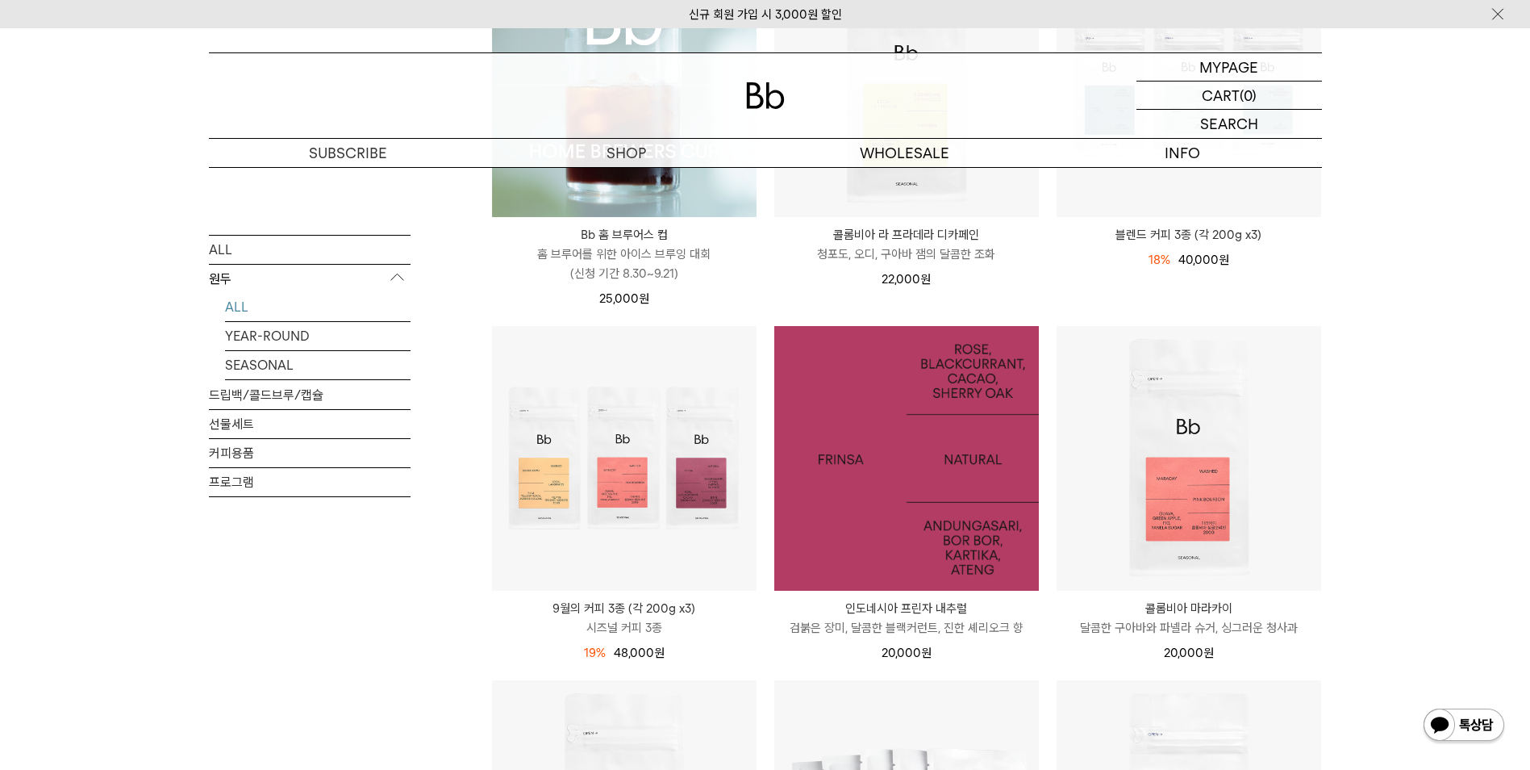
scroll to position [484, 0]
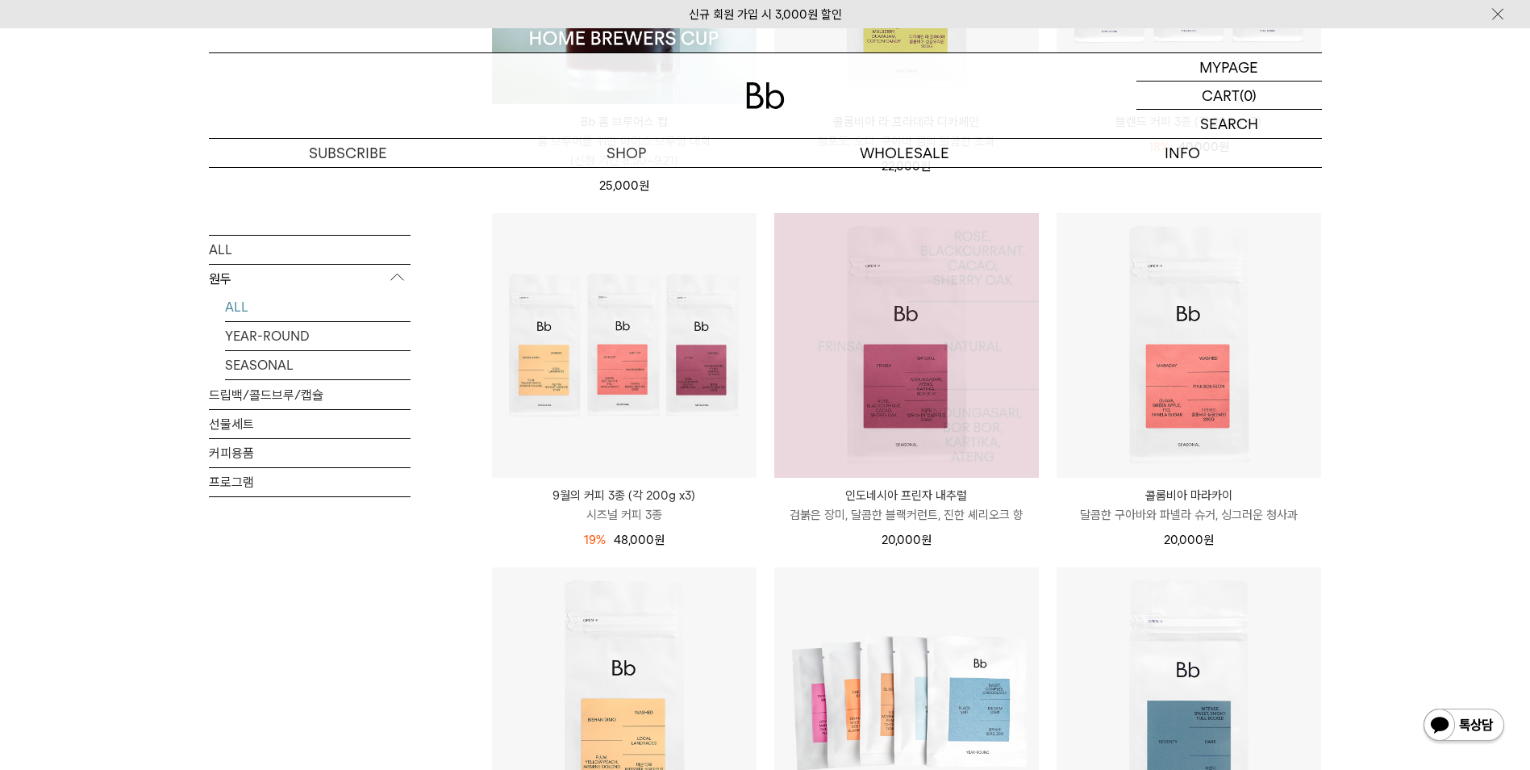
click at [914, 406] on img at bounding box center [906, 345] width 265 height 265
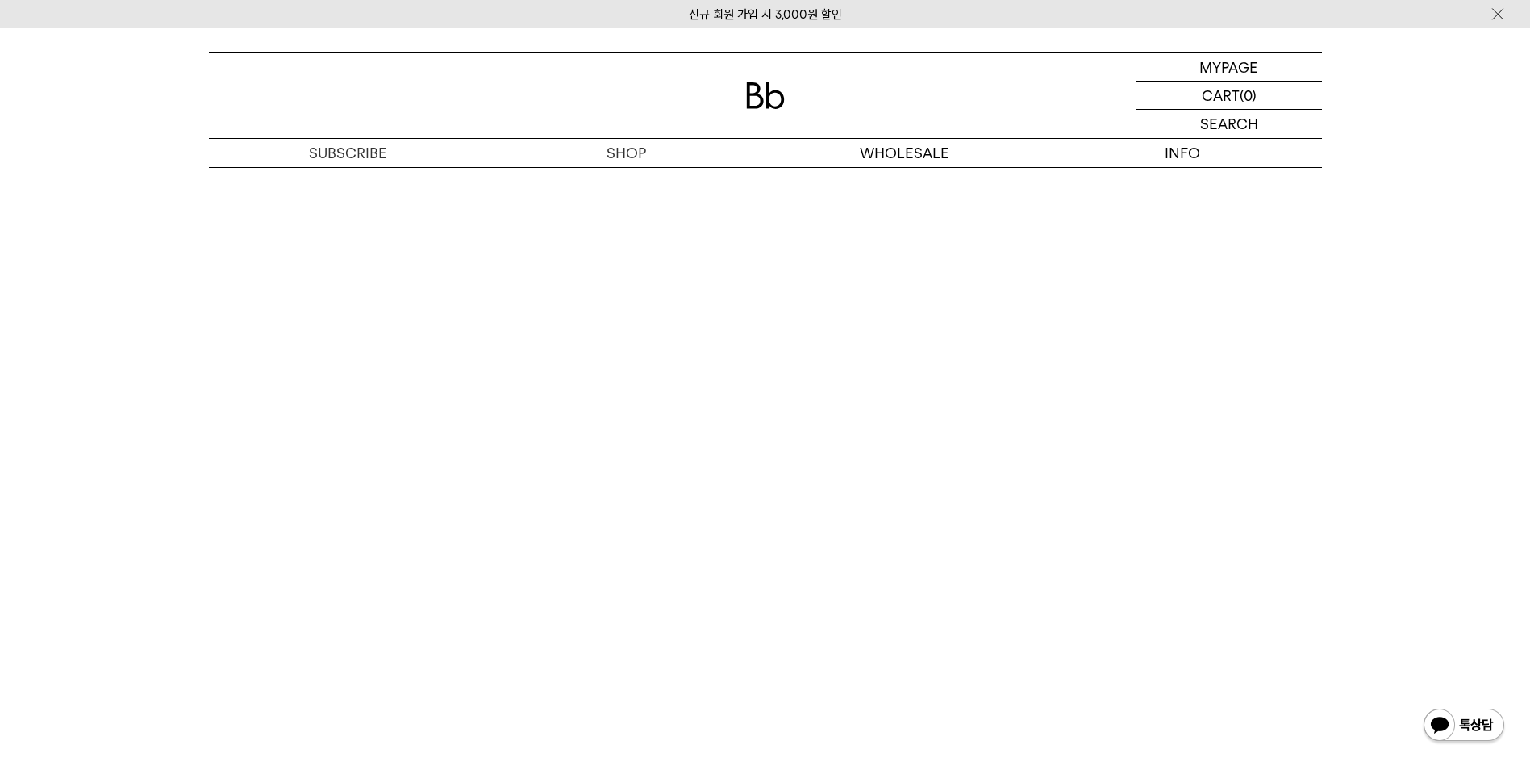
scroll to position [3227, 0]
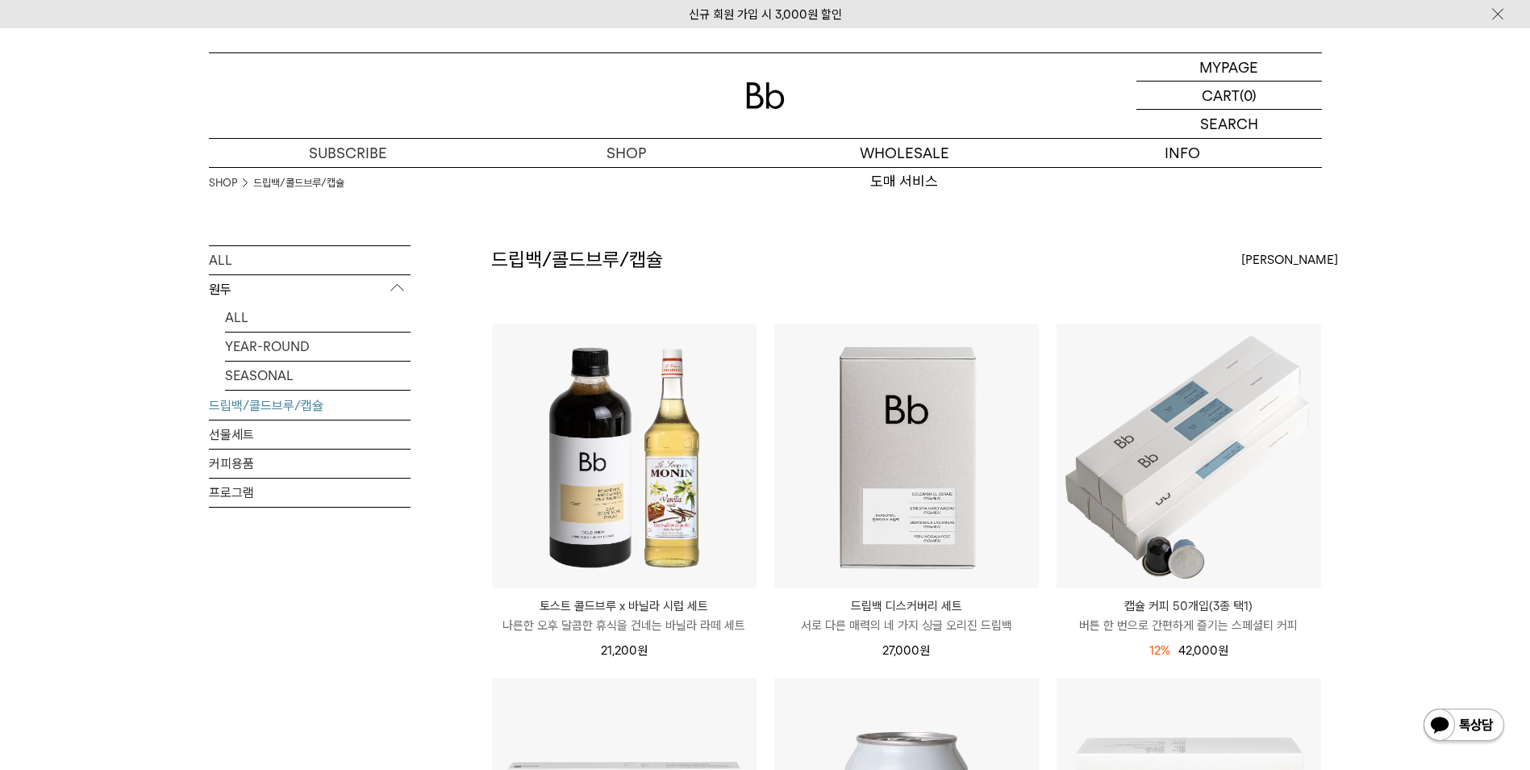
click at [620, 182] on div "SHOP 드립백/콜드브루/캡슐" at bounding box center [765, 206] width 1113 height 78
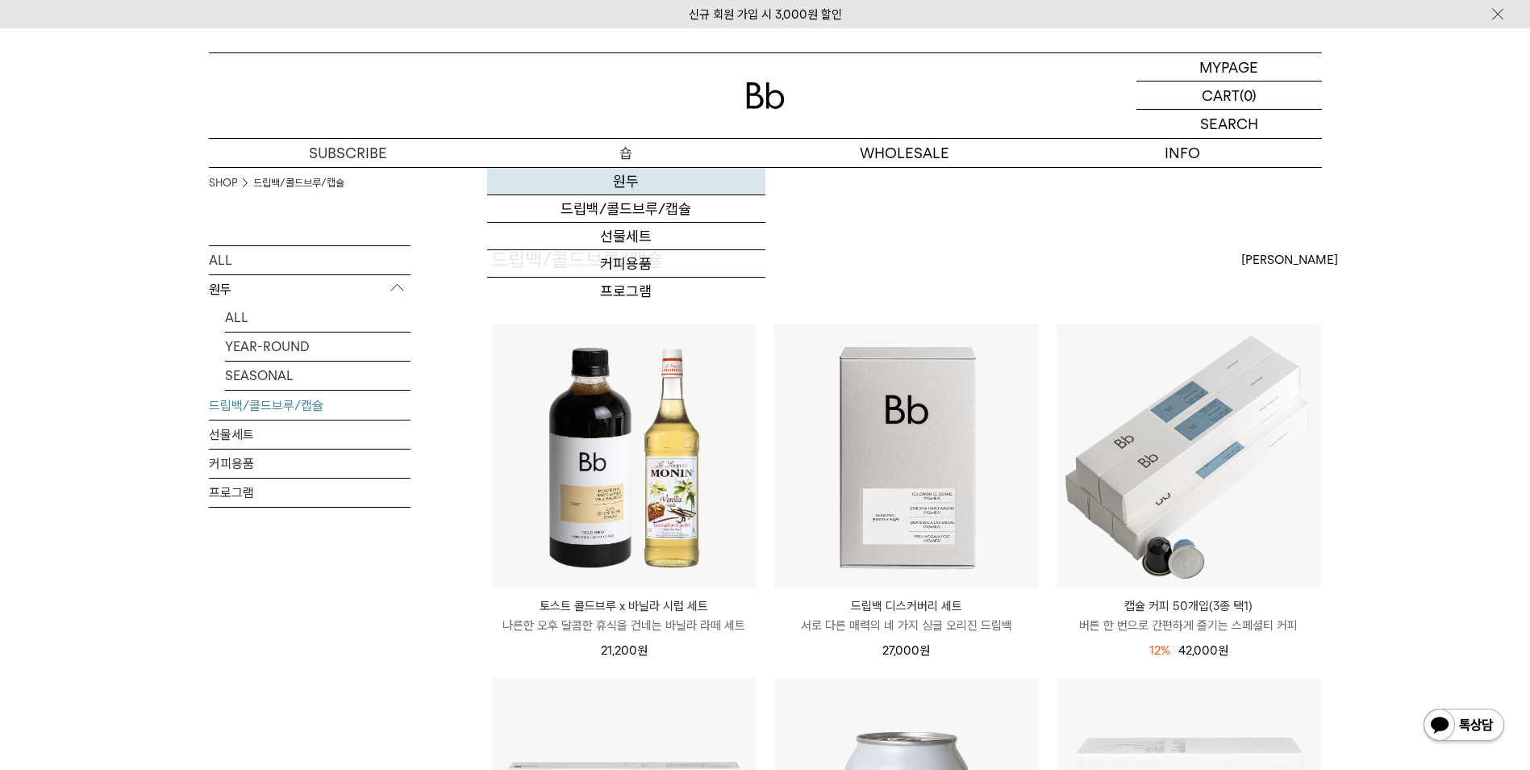
click at [622, 173] on link "원두" at bounding box center [626, 181] width 278 height 27
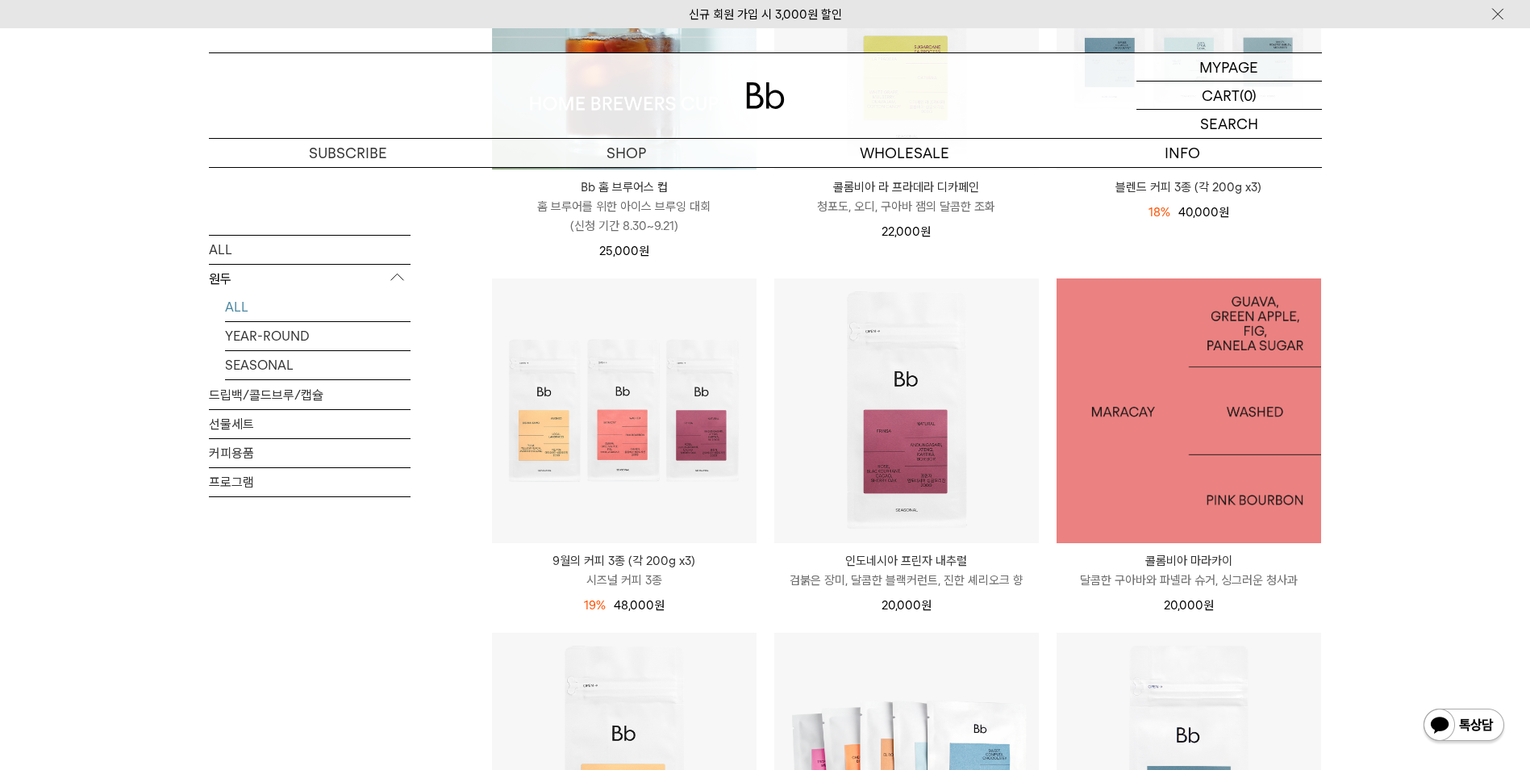
scroll to position [565, 0]
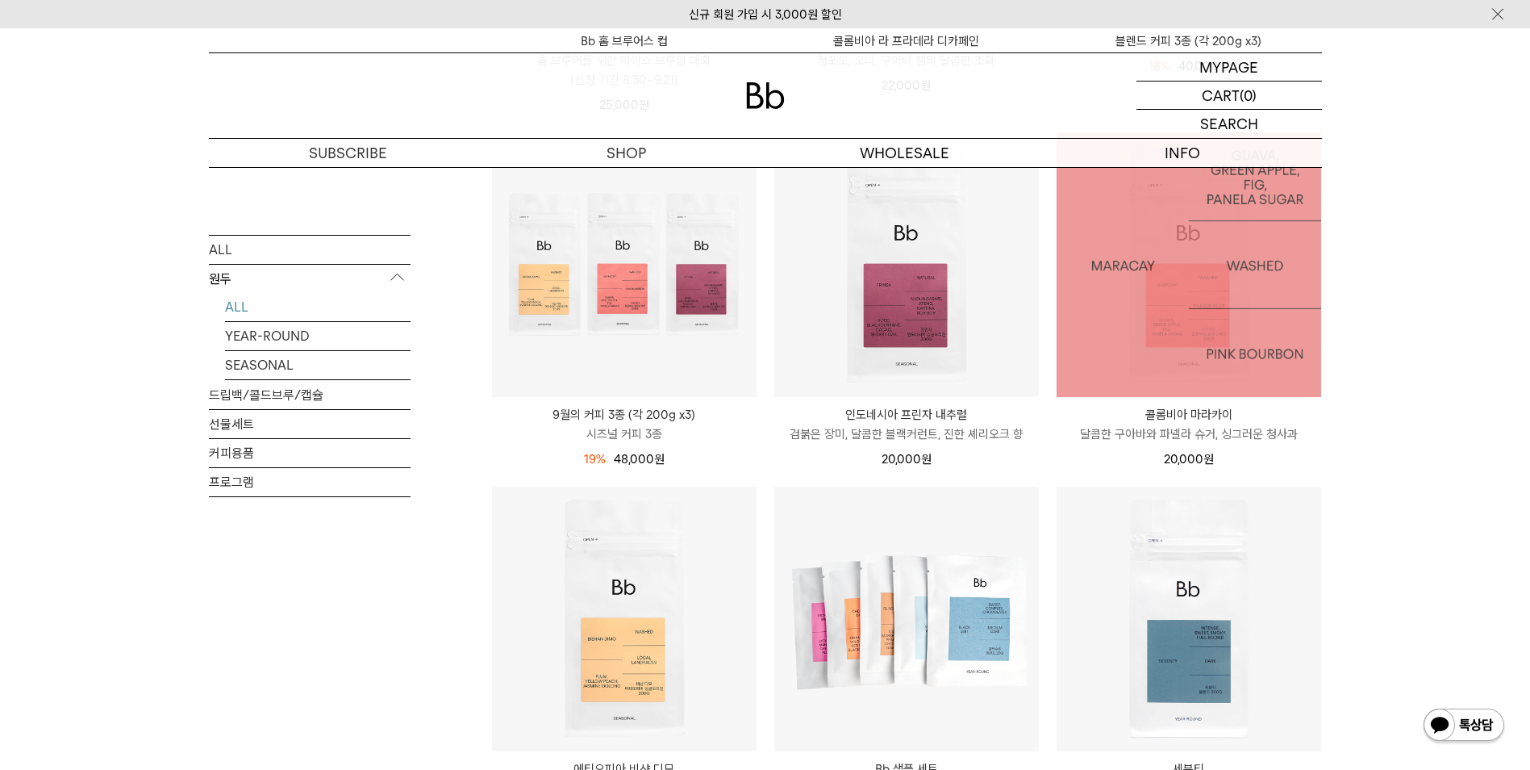
click at [1227, 342] on img at bounding box center [1189, 264] width 265 height 265
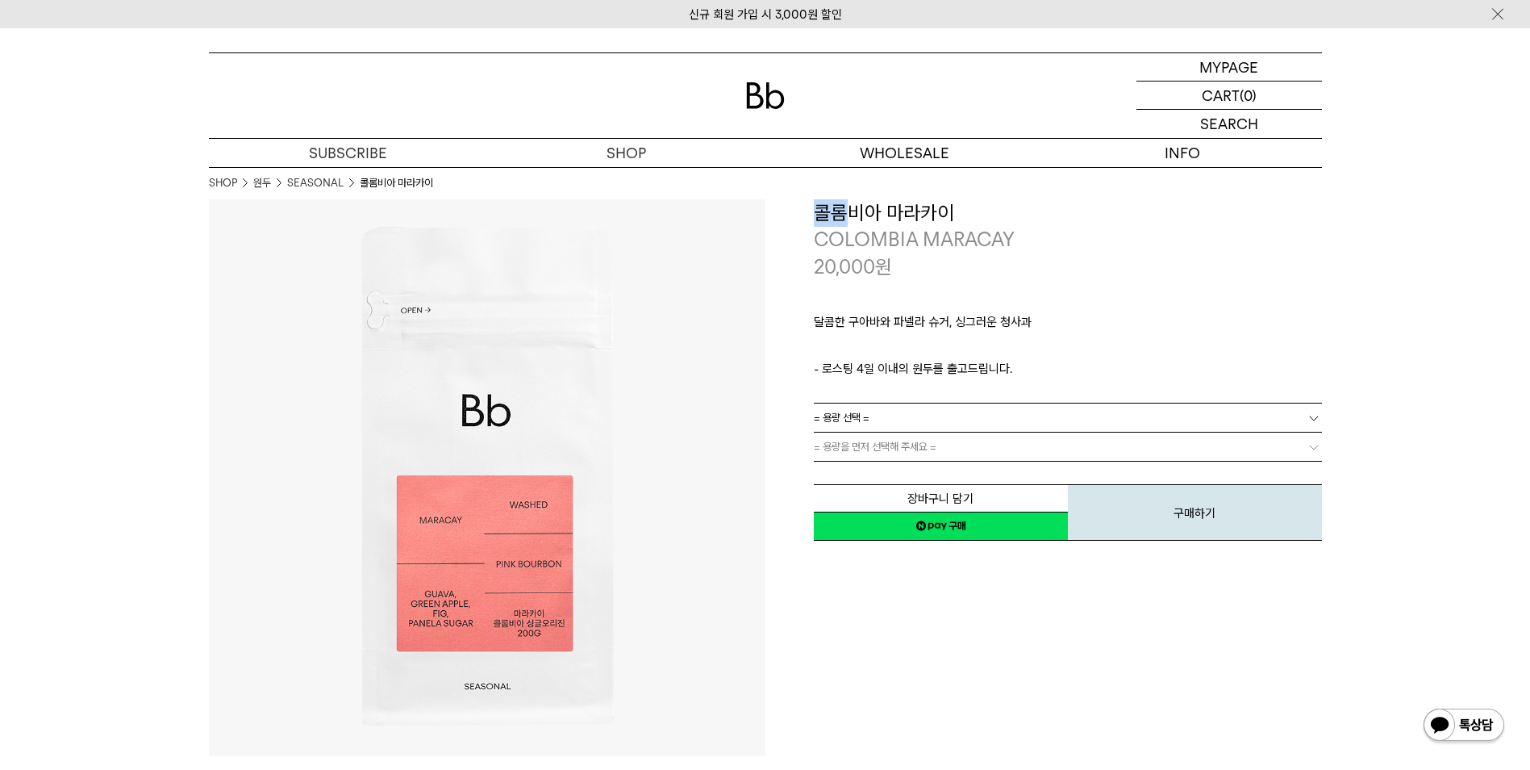
drag, startPoint x: 809, startPoint y: 219, endPoint x: 855, endPoint y: 220, distance: 46.0
click at [855, 220] on div "**********" at bounding box center [1044, 371] width 557 height 344
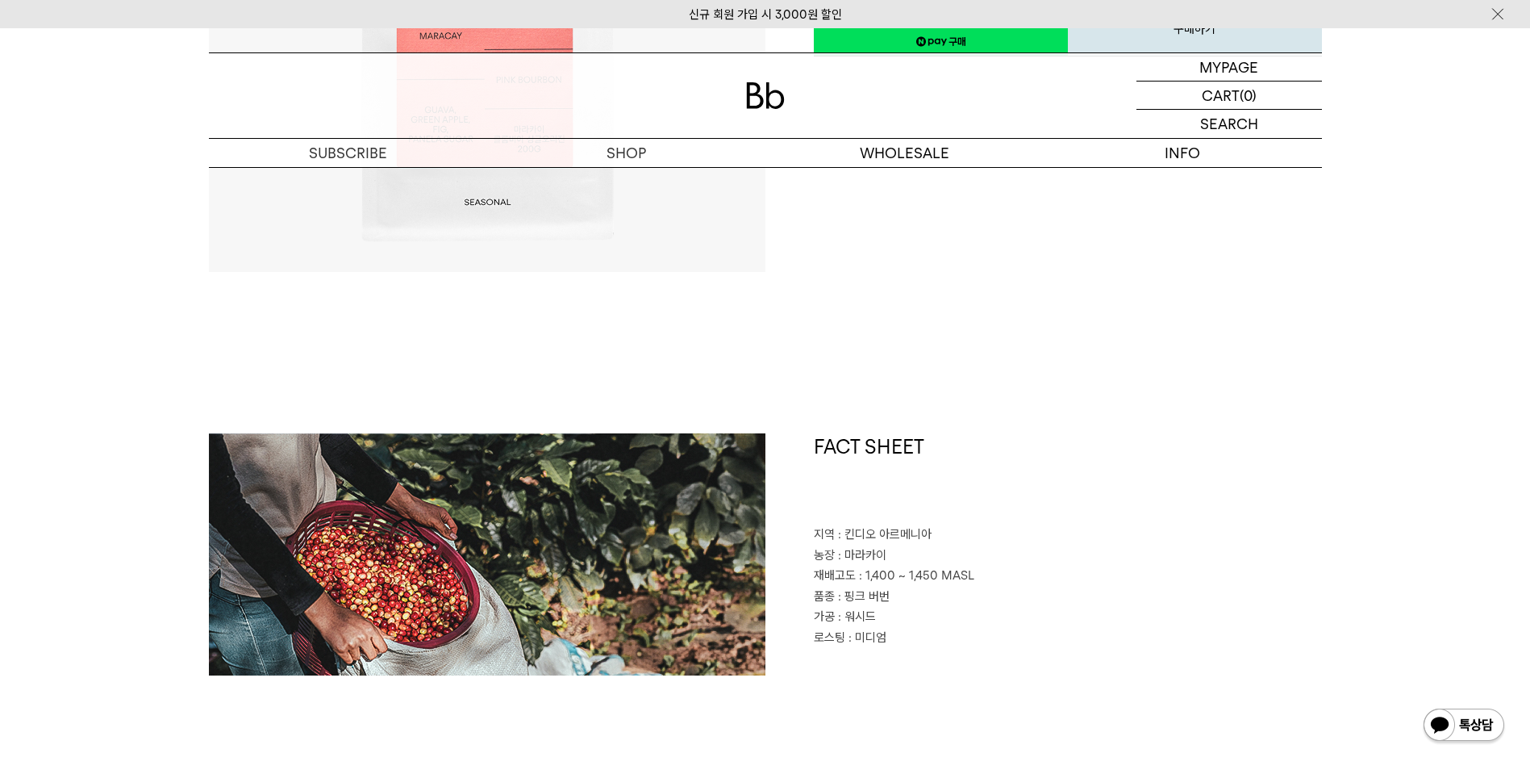
click at [962, 578] on span ": 1,400 ~ 1,450 MASL" at bounding box center [916, 575] width 115 height 15
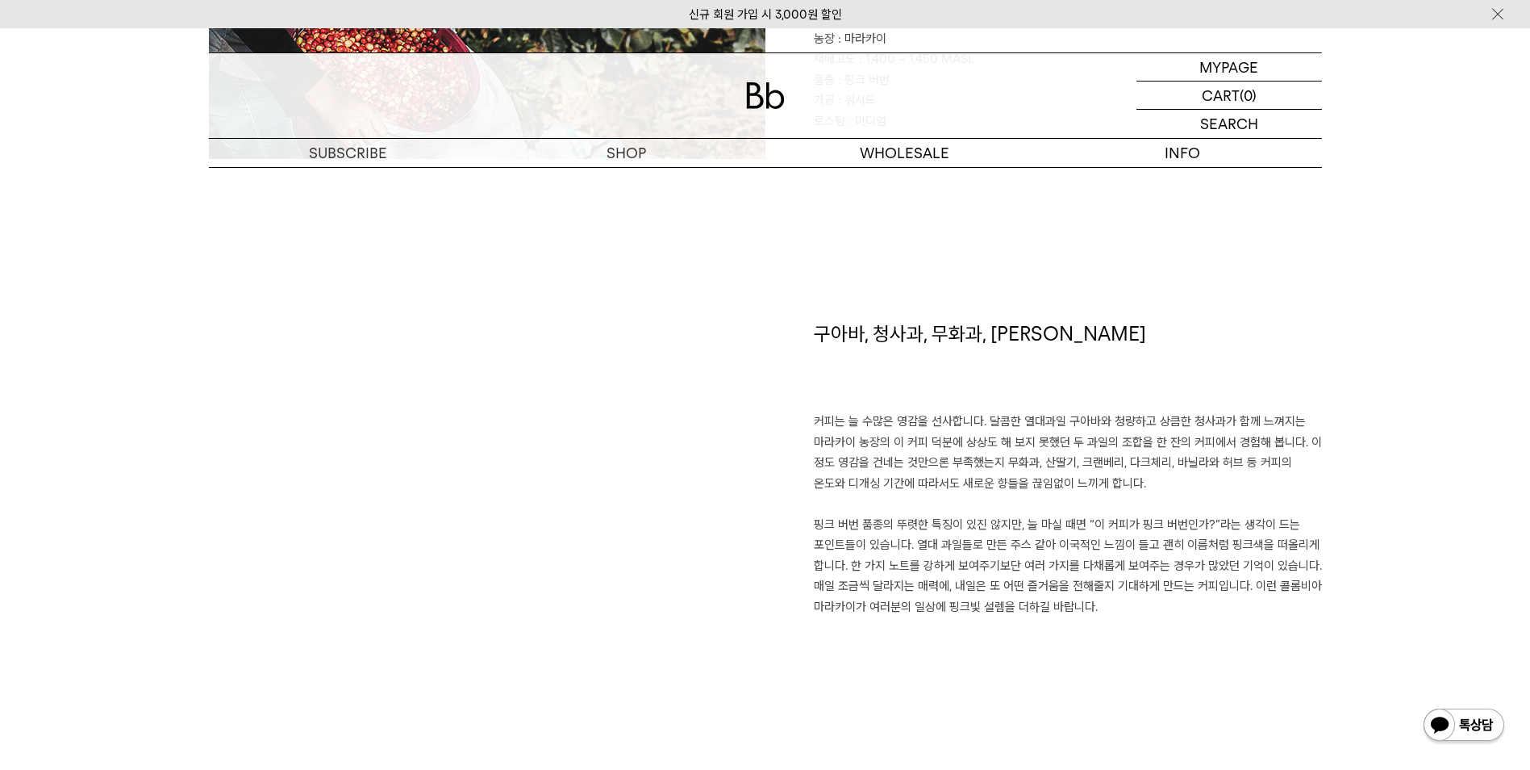
scroll to position [1049, 0]
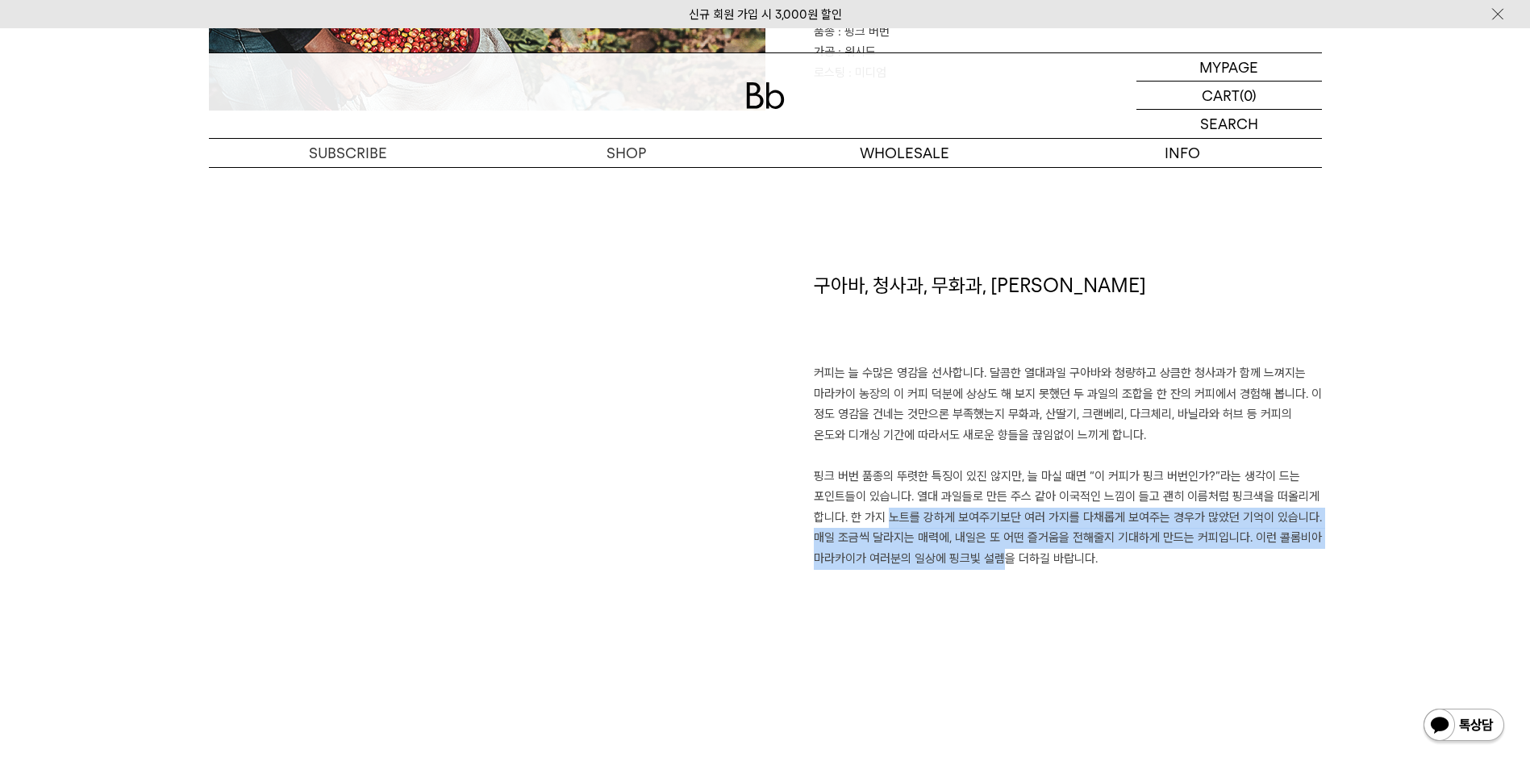
drag, startPoint x: 877, startPoint y: 515, endPoint x: 982, endPoint y: 570, distance: 118.7
click at [982, 570] on div "구아바, 청사과, 무화과, 파넬라 슈거 커피는 늘 수많은 영감을 선사합니다. 달콤한 열대과일 구아바와 청량하고 상큼한 청사과가 함께 느껴지는 …" at bounding box center [1044, 480] width 557 height 417
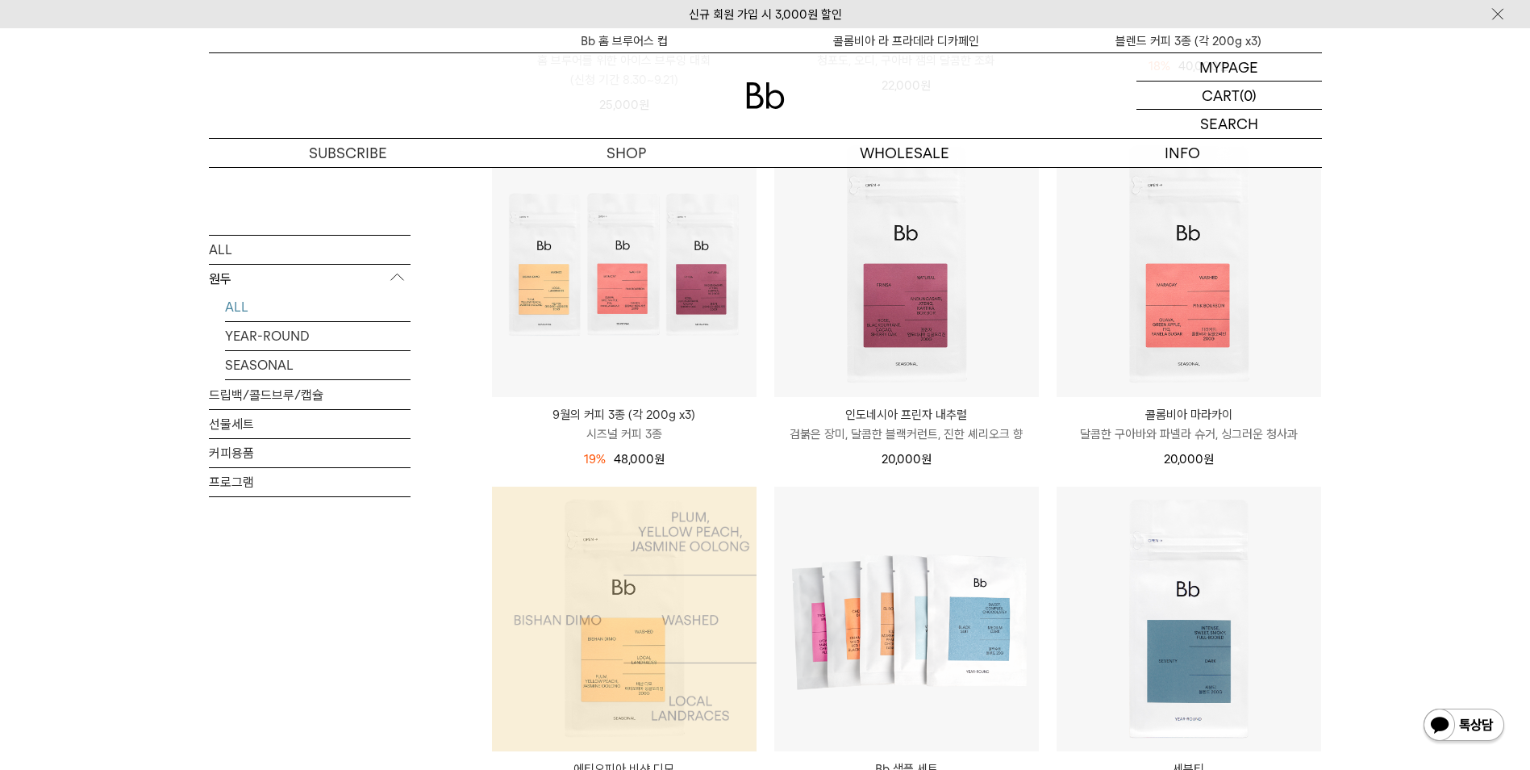
scroll to position [726, 0]
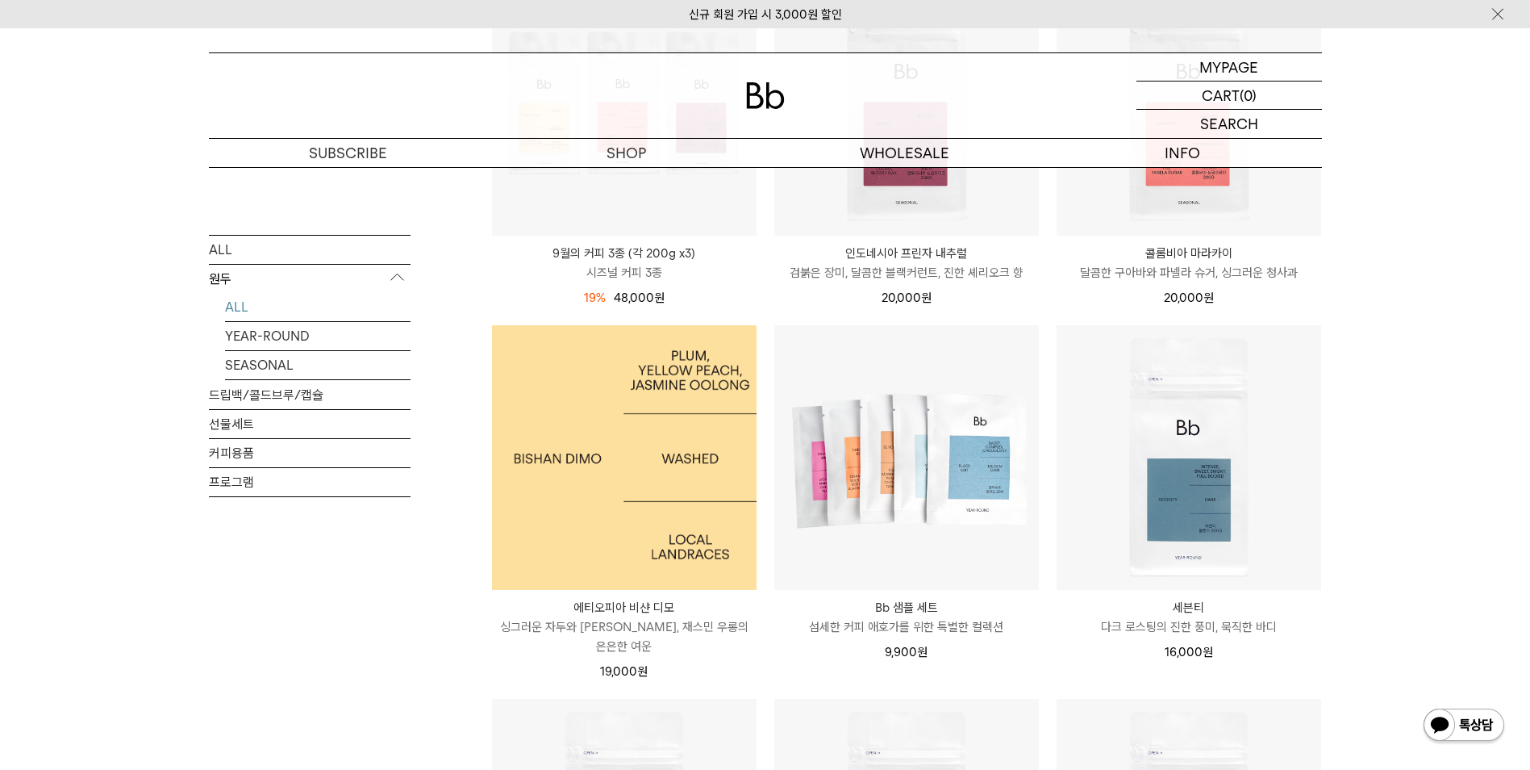
click at [618, 530] on img at bounding box center [624, 457] width 265 height 265
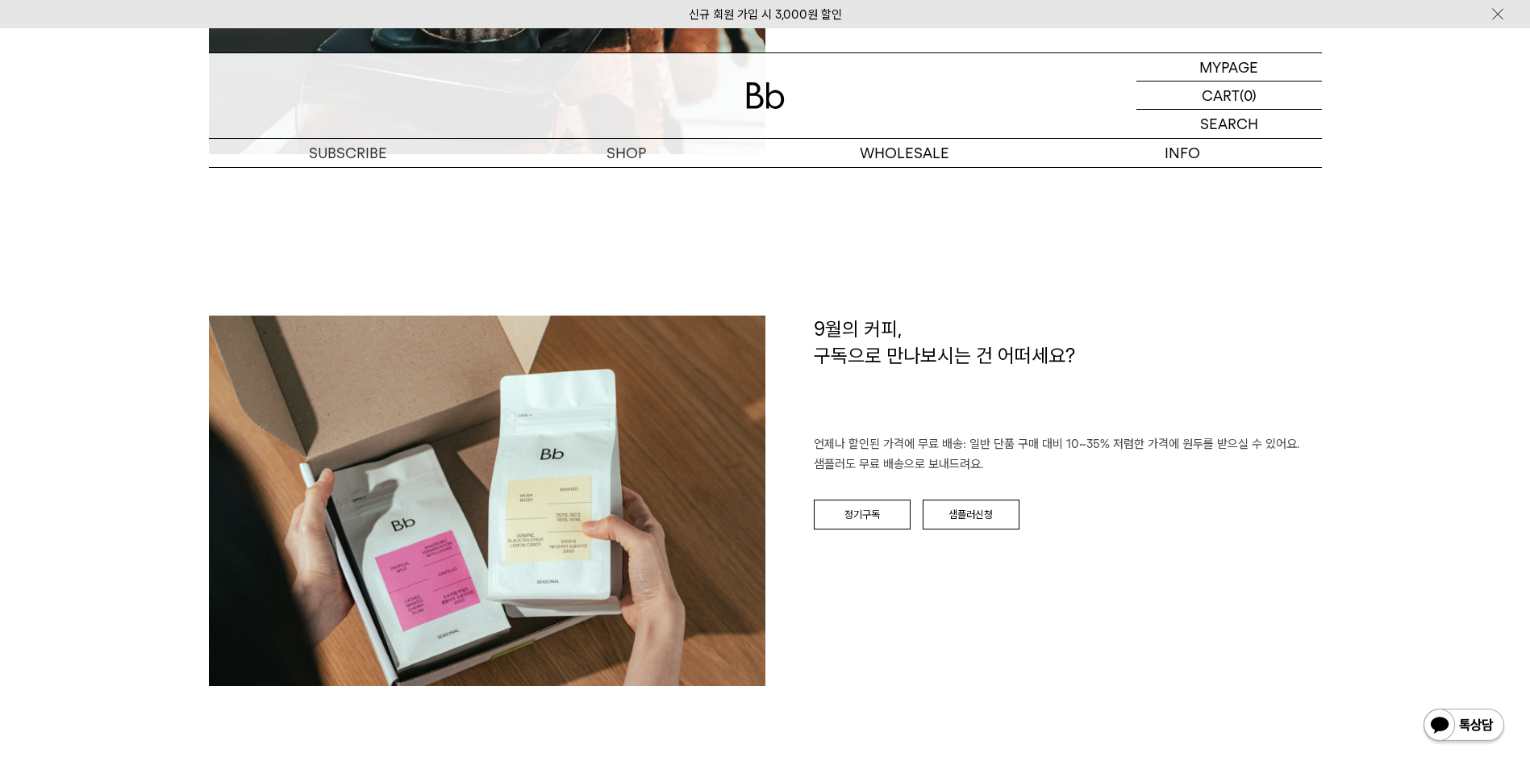
scroll to position [2420, 0]
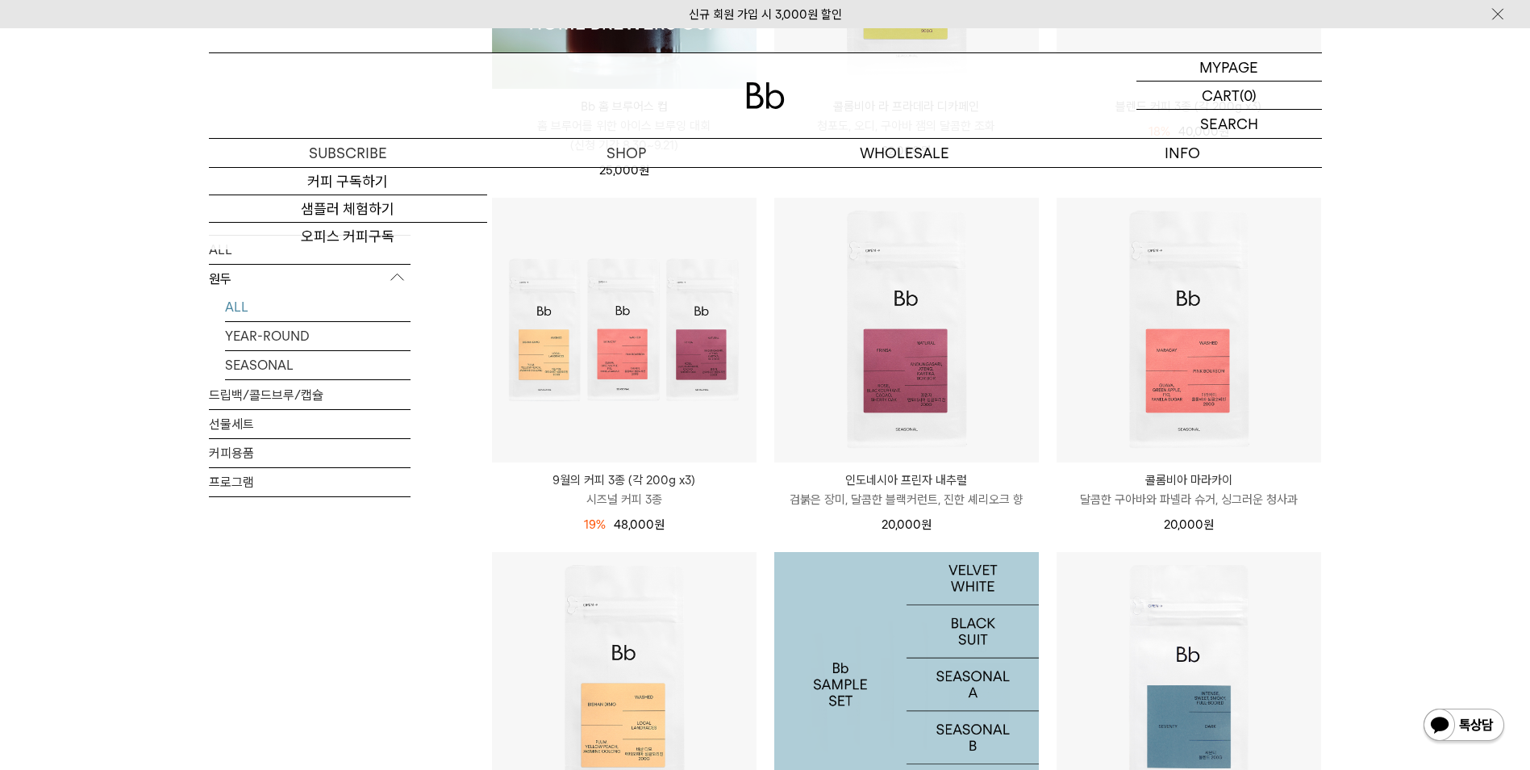
scroll to position [484, 0]
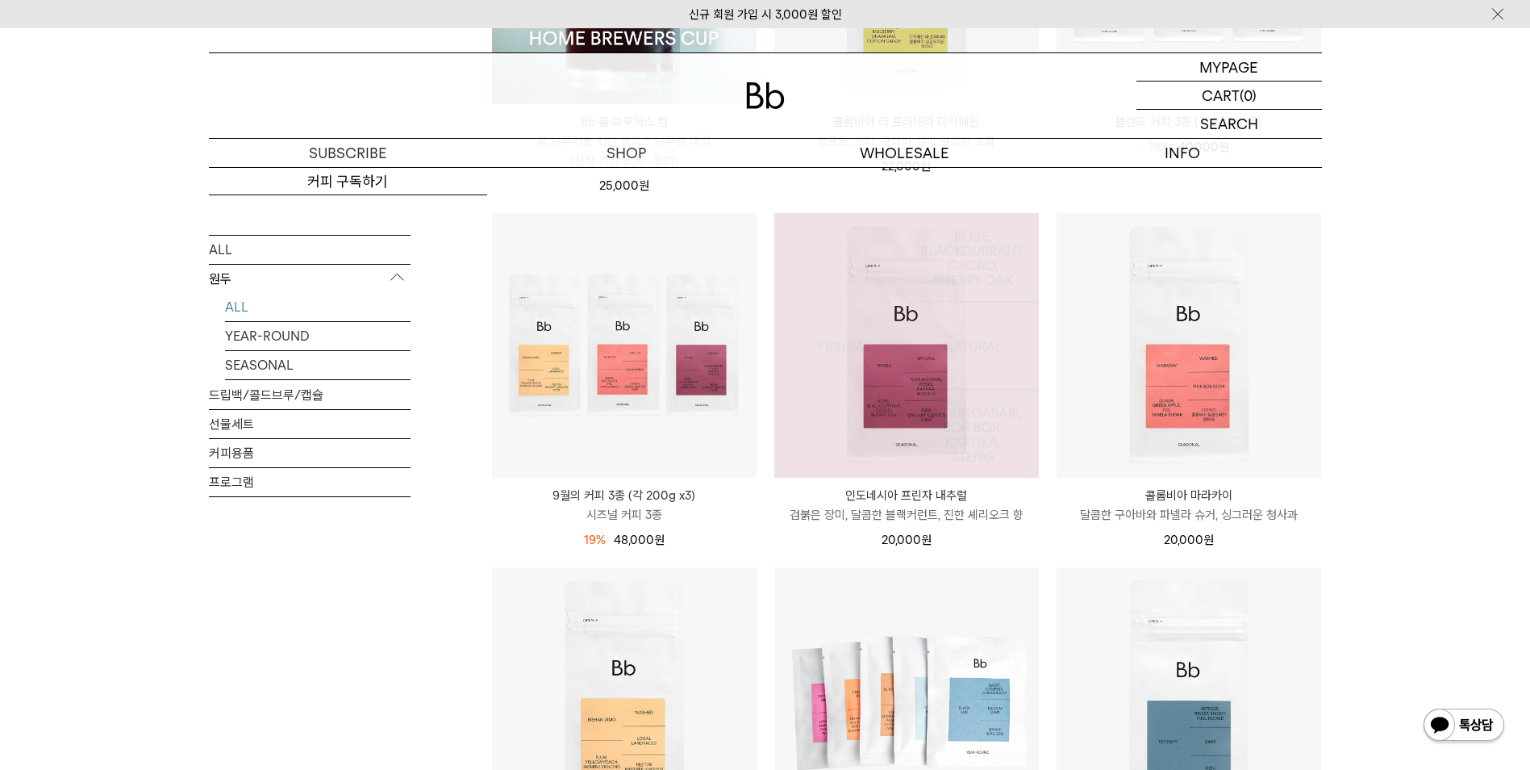
click at [844, 396] on img at bounding box center [906, 345] width 265 height 265
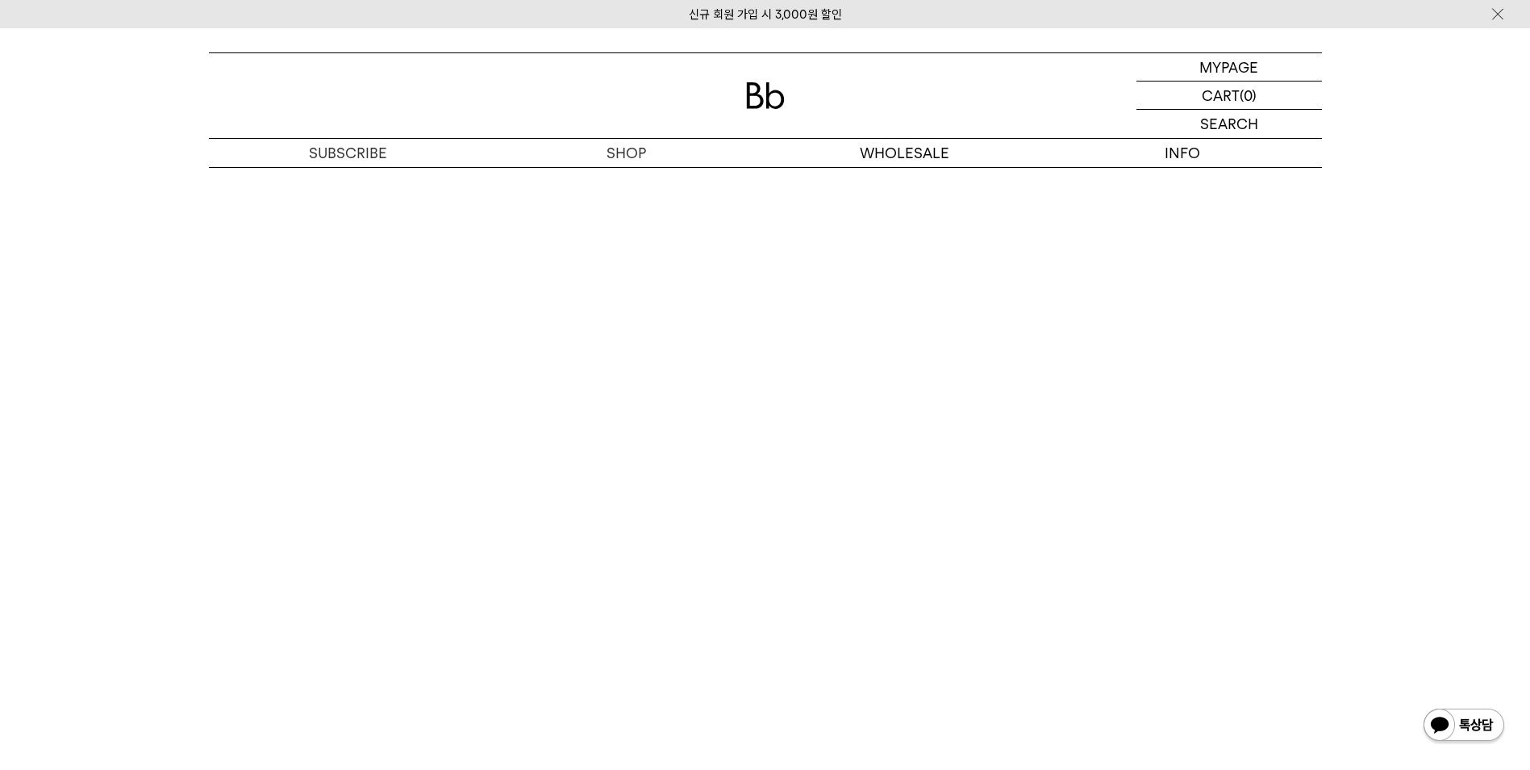
scroll to position [3469, 0]
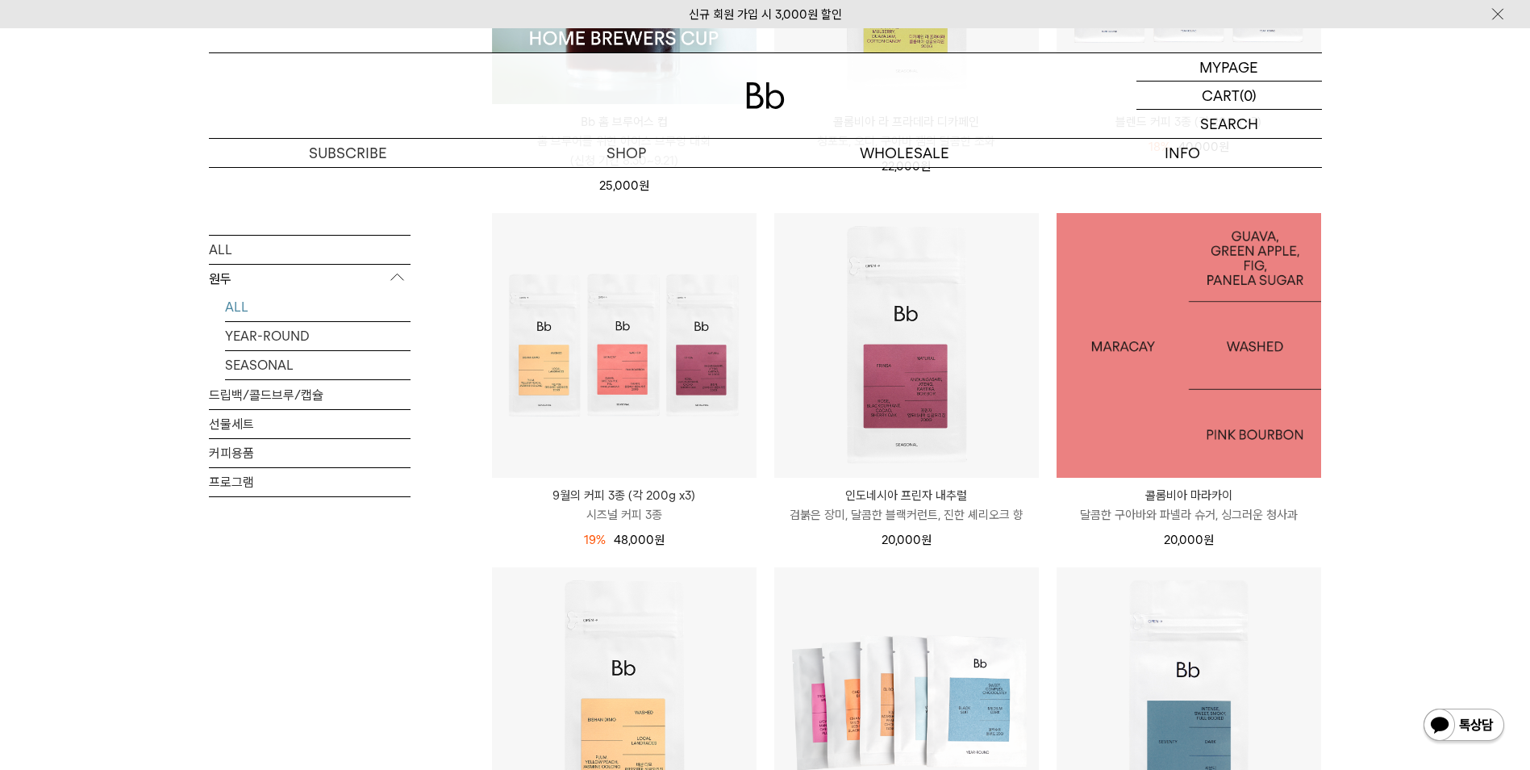
click at [1177, 424] on img at bounding box center [1189, 345] width 265 height 265
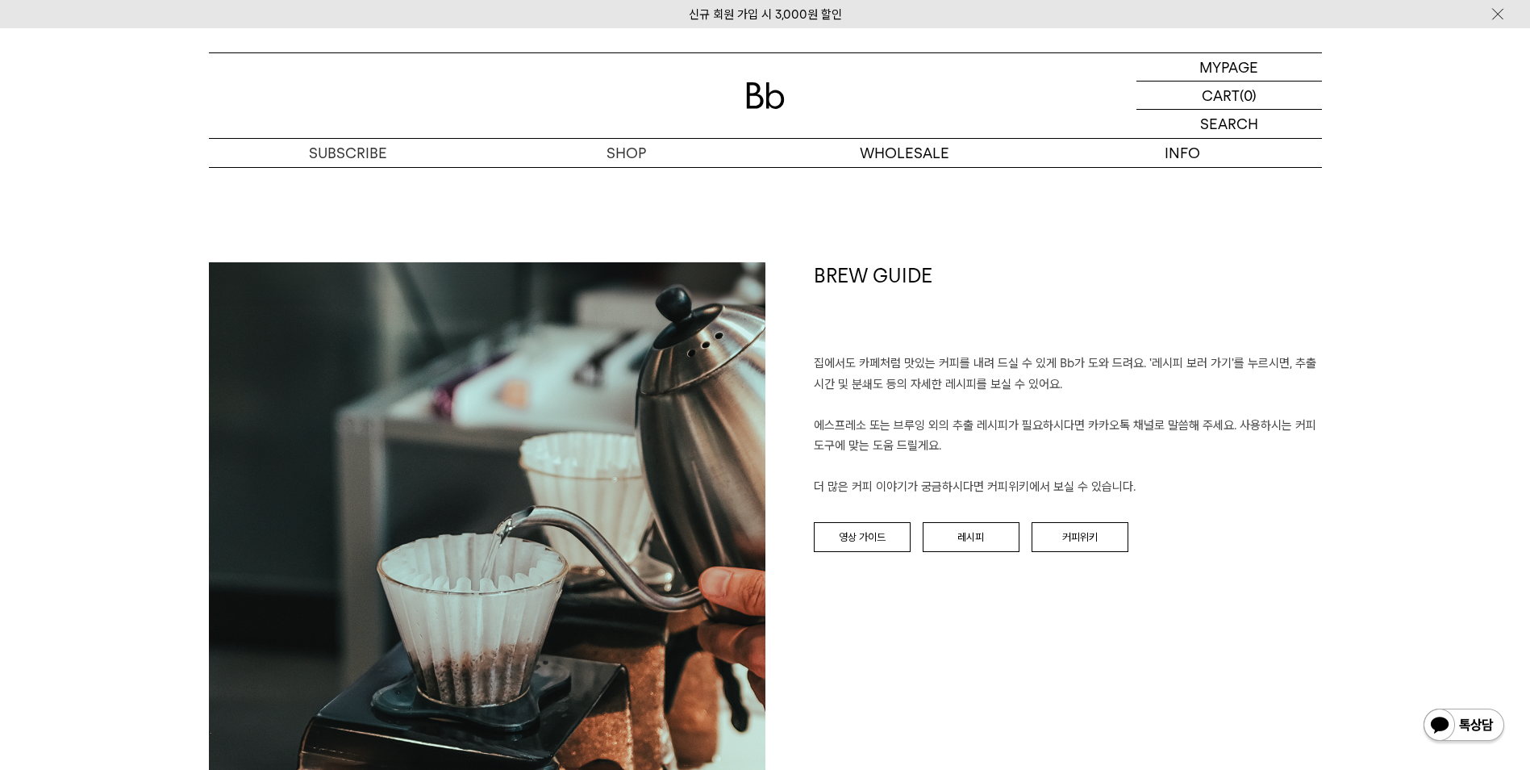
scroll to position [1613, 0]
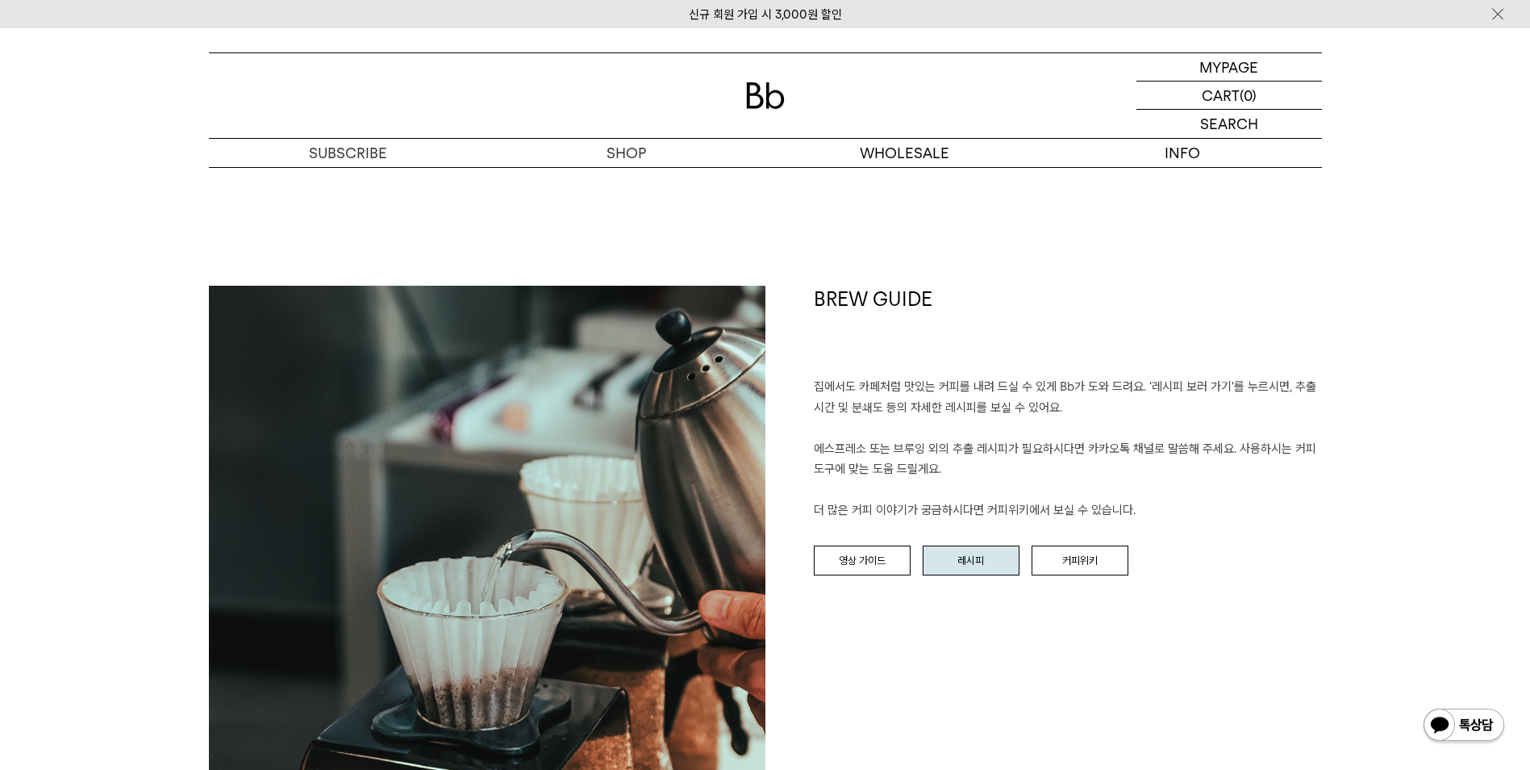
click at [965, 562] on link "레시피" at bounding box center [971, 560] width 97 height 31
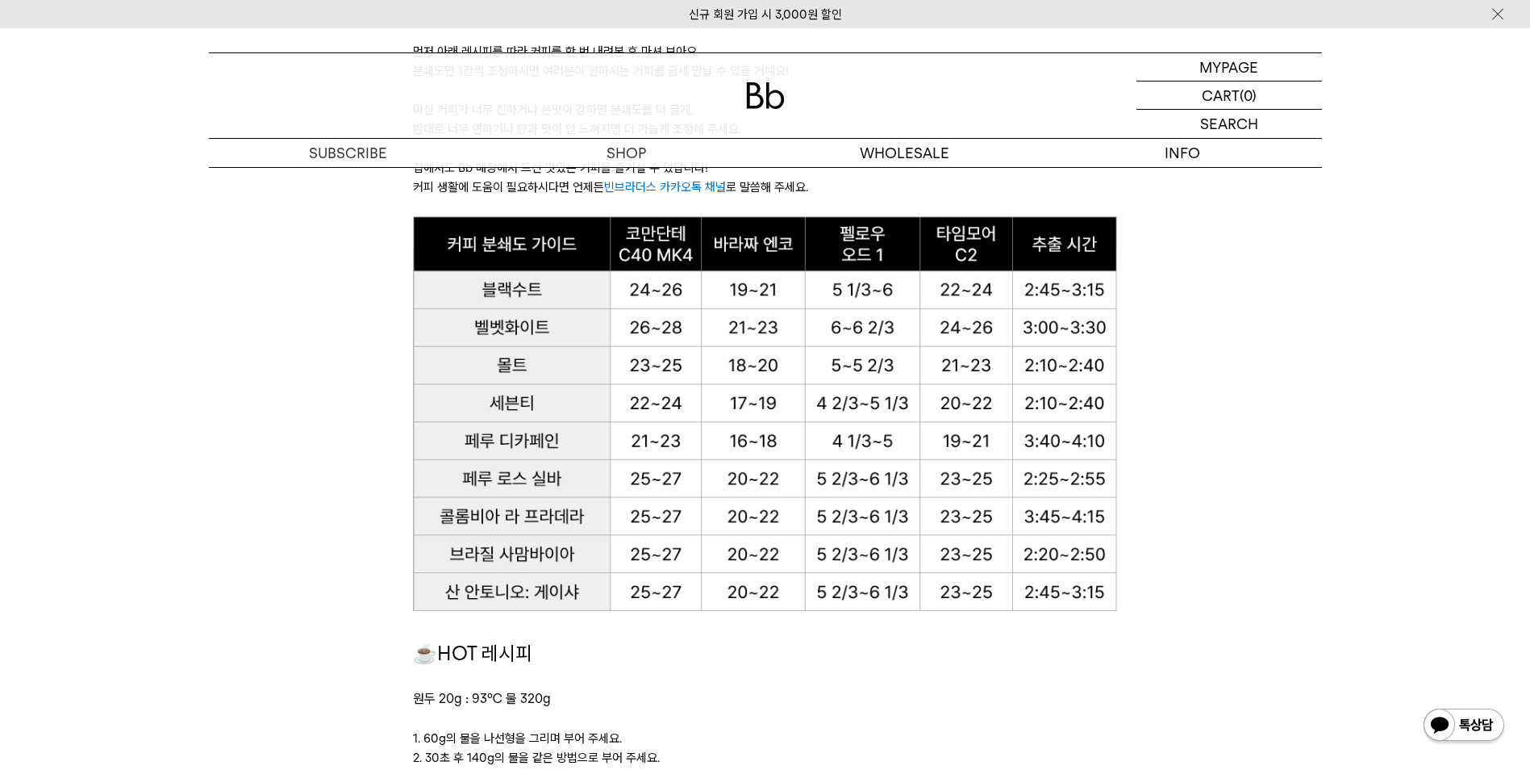
scroll to position [1049, 0]
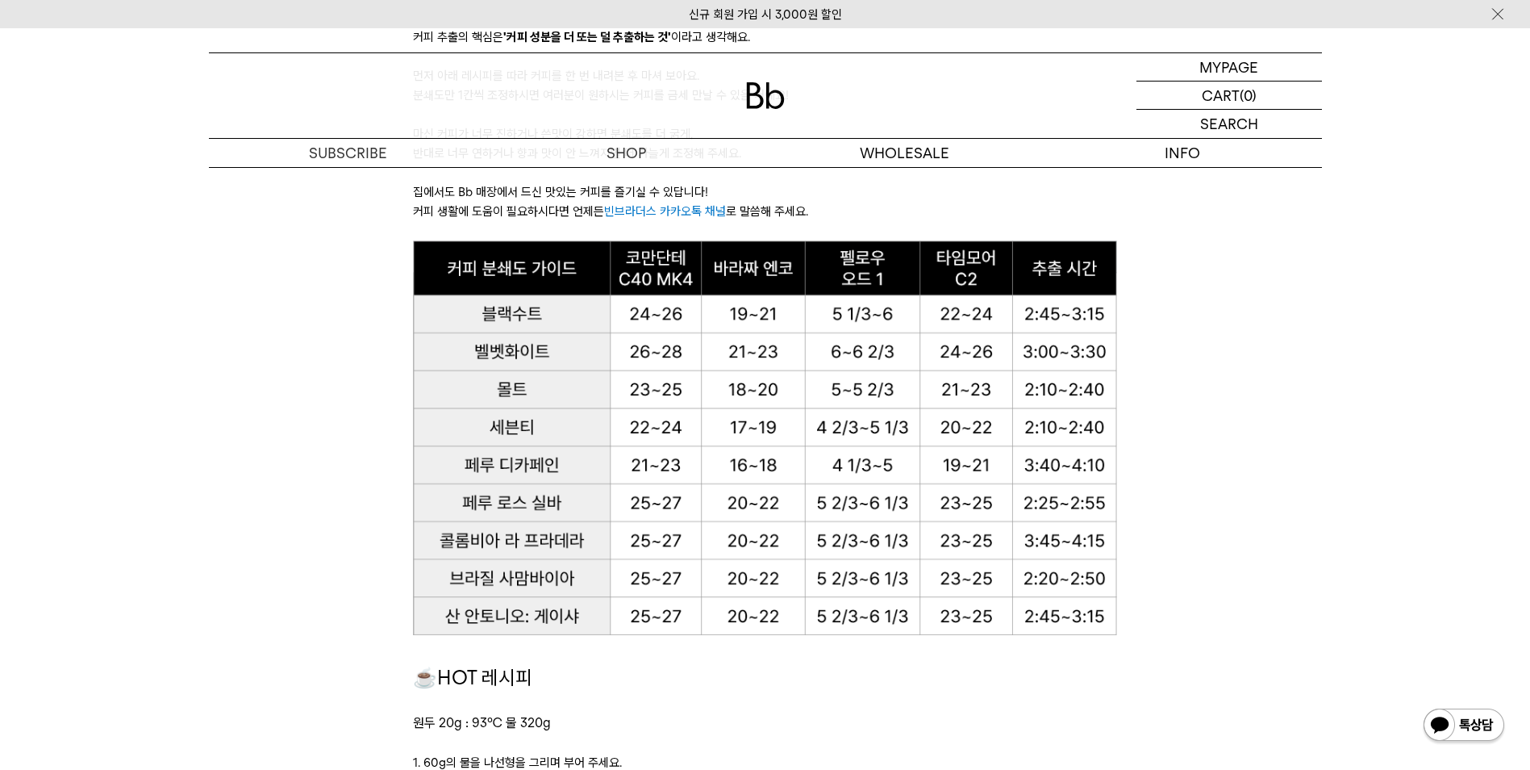
click at [678, 541] on img at bounding box center [765, 437] width 704 height 394
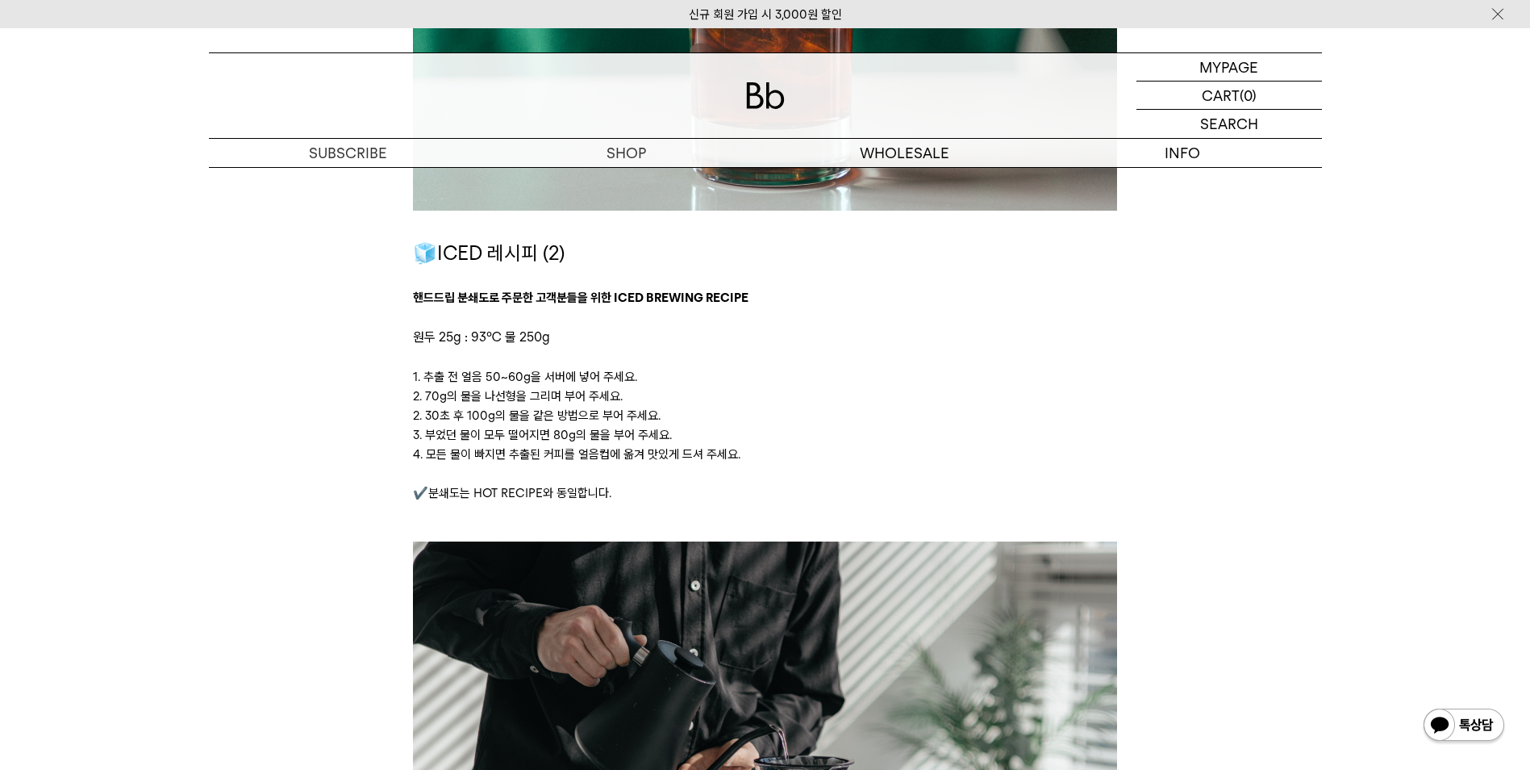
scroll to position [3146, 0]
